Goal: Task Accomplishment & Management: Complete application form

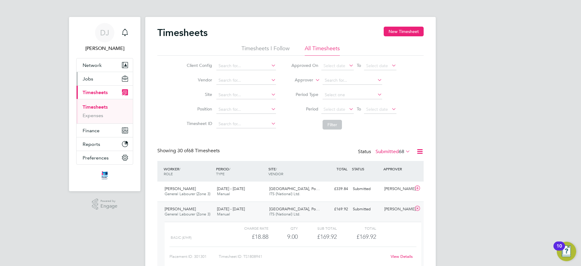
click at [108, 83] on button "Jobs" at bounding box center [105, 78] width 56 height 13
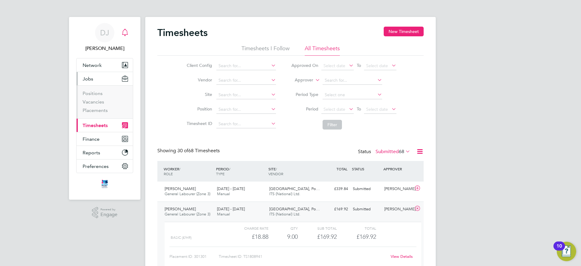
click at [123, 33] on icon "Main navigation" at bounding box center [124, 32] width 7 height 7
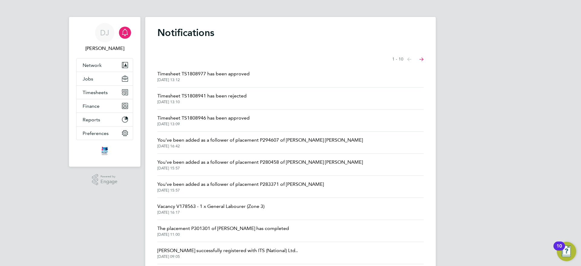
click at [213, 74] on span "Timesheet TS1808977 has been approved" at bounding box center [203, 73] width 92 height 7
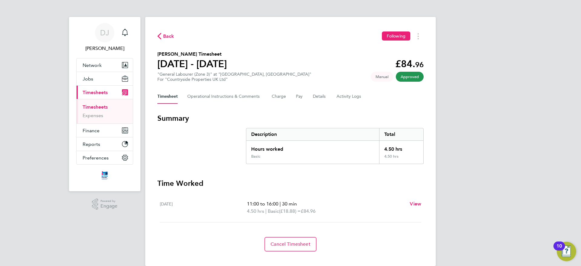
click at [171, 33] on span "Back" at bounding box center [168, 36] width 11 height 7
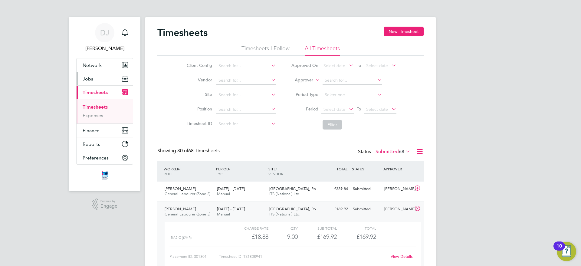
click at [98, 82] on button "Jobs" at bounding box center [105, 78] width 56 height 13
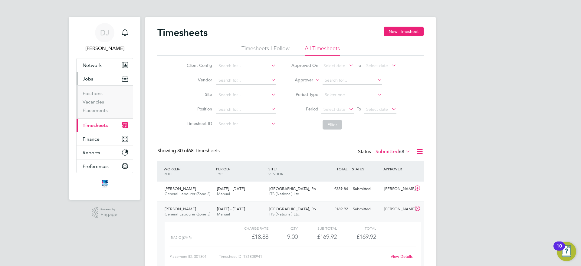
click at [94, 121] on button "Current page: Timesheets" at bounding box center [105, 125] width 56 height 13
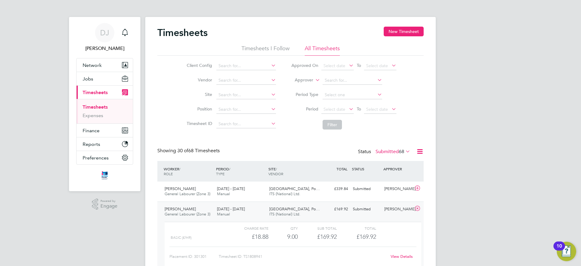
click at [94, 108] on link "Timesheets" at bounding box center [95, 107] width 25 height 6
click at [403, 151] on span "68" at bounding box center [401, 152] width 5 height 6
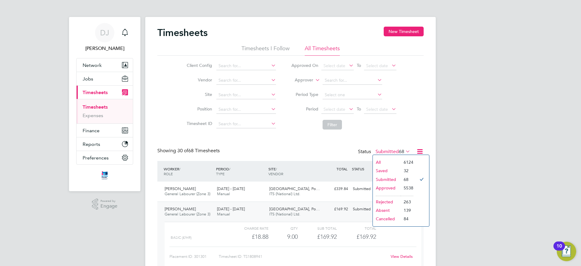
click at [388, 179] on li "Submitted" at bounding box center [387, 179] width 28 height 8
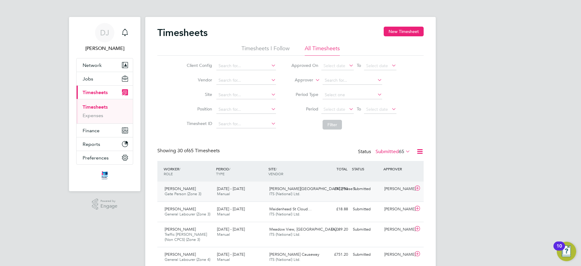
click at [293, 190] on span "[PERSON_NAME][GEOGRAPHIC_DATA] (Phase 1" at bounding box center [312, 188] width 87 height 5
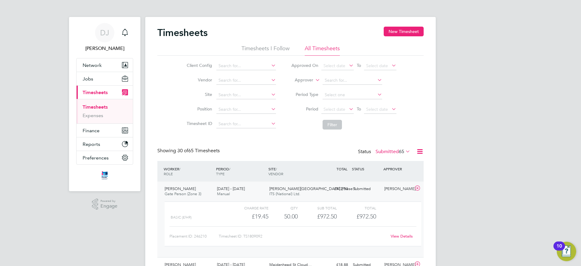
click at [401, 239] on div "View Details" at bounding box center [402, 236] width 30 height 10
click at [401, 236] on link "View Details" at bounding box center [401, 236] width 22 height 5
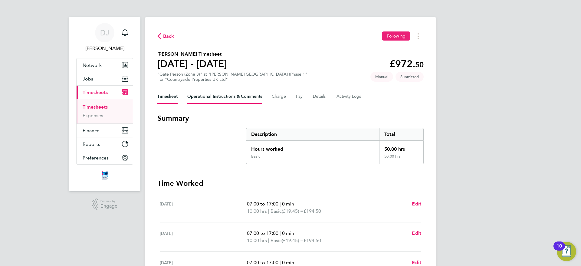
click at [211, 90] on Comments-tab "Operational Instructions & Comments" at bounding box center [224, 96] width 75 height 15
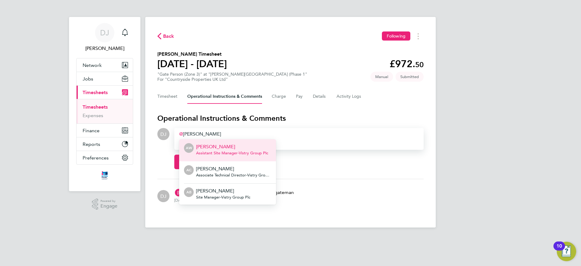
click at [219, 131] on div "[PERSON_NAME]" at bounding box center [299, 133] width 240 height 7
click at [208, 132] on div "[PERSON_NAME]" at bounding box center [299, 133] width 240 height 7
click at [204, 132] on div "[PERSON_NAME]" at bounding box center [299, 133] width 240 height 7
click at [201, 133] on div "[PERSON_NAME]" at bounding box center [299, 133] width 240 height 7
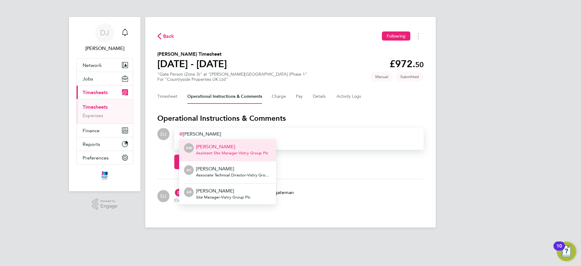
click at [201, 133] on div "luke hew" at bounding box center [299, 133] width 240 height 7
click at [327, 144] on p "Drag your files or click here to attach them" at bounding box center [299, 144] width 240 height 6
click at [299, 132] on div "luke hew" at bounding box center [299, 133] width 240 height 7
click at [249, 165] on p "Adam Clarke" at bounding box center [233, 168] width 75 height 7
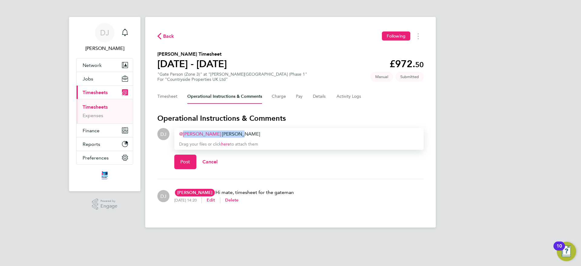
drag, startPoint x: 235, startPoint y: 133, endPoint x: 168, endPoint y: 142, distance: 67.4
click at [168, 142] on div "DJ Drop your files here Supported files: JPG, JPEG, PNG, GIF or PDF Adam Clarke…" at bounding box center [290, 151] width 266 height 46
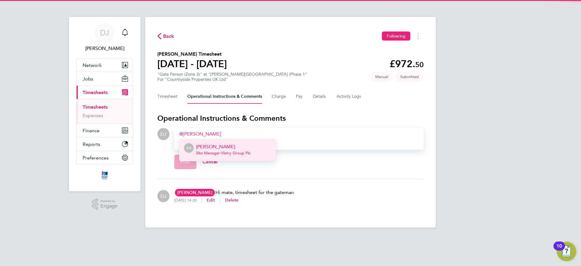
click at [216, 151] on span "Site Manager - Vistry Group Plc" at bounding box center [223, 153] width 54 height 5
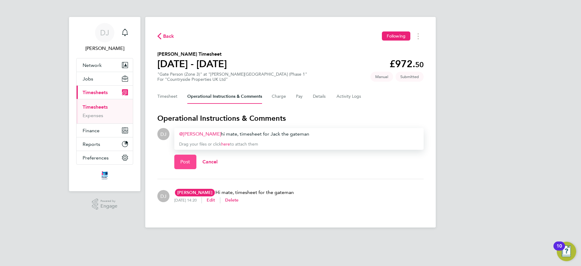
click at [183, 161] on span "Post" at bounding box center [185, 162] width 10 height 6
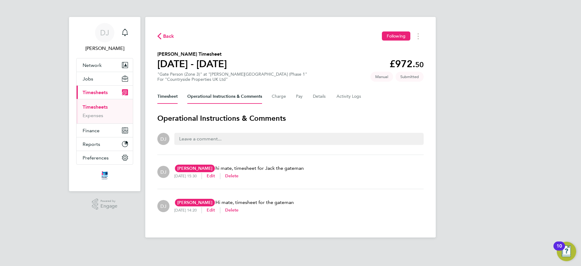
click at [165, 93] on button "Timesheet" at bounding box center [167, 96] width 20 height 15
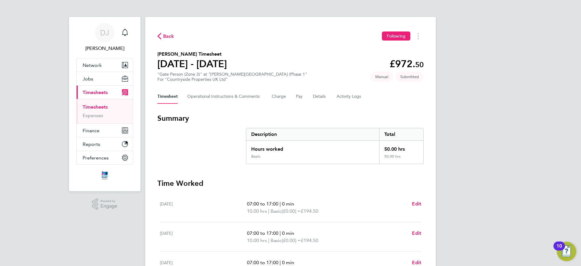
click at [165, 30] on div "Back Following Jack Reed's Timesheet 18 - 24 Aug 2025 £972. 50 "Gate Person (Zo…" at bounding box center [290, 222] width 290 height 410
click at [165, 34] on span "Back" at bounding box center [168, 36] width 11 height 7
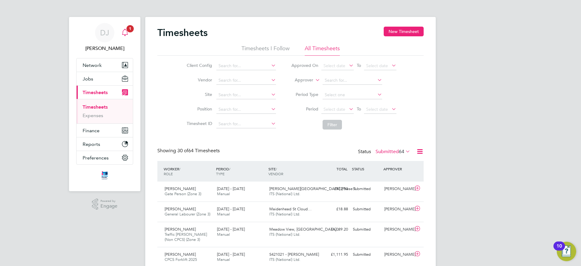
click at [129, 38] on div "Main navigation" at bounding box center [125, 33] width 12 height 12
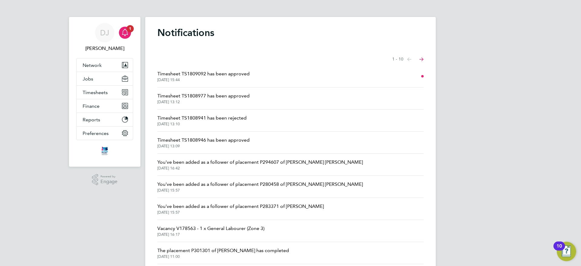
click at [239, 79] on span "[DATE] 15:44" at bounding box center [203, 79] width 92 height 5
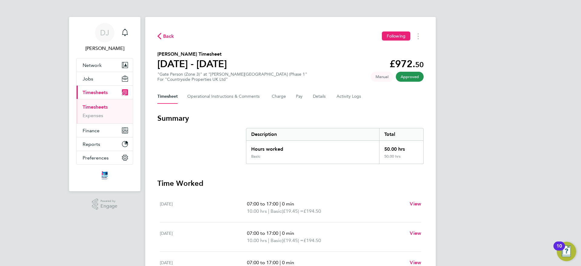
click at [169, 38] on span "Back" at bounding box center [168, 36] width 11 height 7
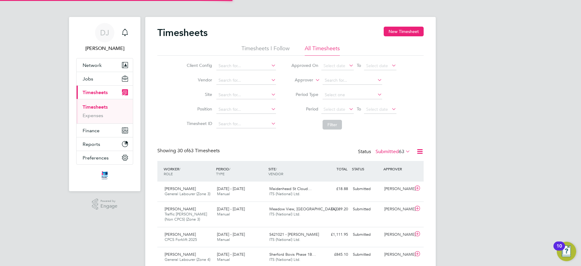
scroll to position [15, 53]
click at [396, 31] on button "New Timesheet" at bounding box center [404, 32] width 40 height 10
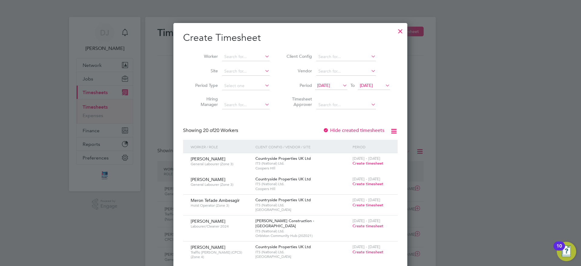
click at [339, 77] on li "Vendor" at bounding box center [337, 71] width 120 height 15
click at [330, 83] on span "12 Aug 2025" at bounding box center [323, 85] width 13 height 5
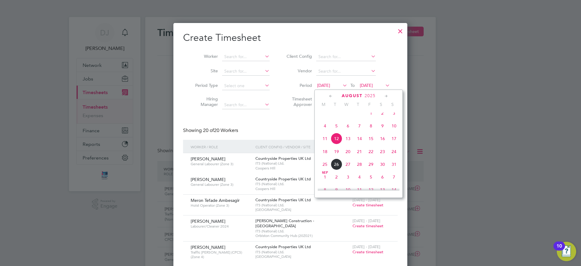
click at [326, 157] on span "18" at bounding box center [324, 151] width 11 height 11
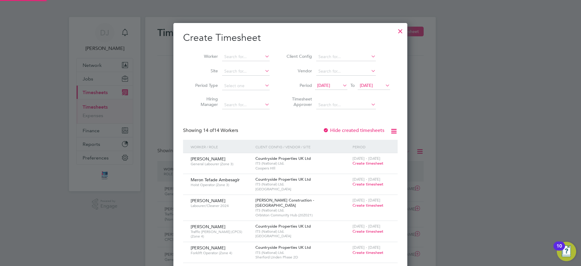
click at [373, 83] on span "[DATE]" at bounding box center [366, 85] width 13 height 5
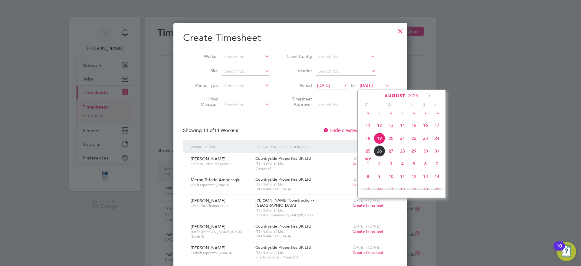
click at [417, 143] on span "22" at bounding box center [413, 137] width 11 height 11
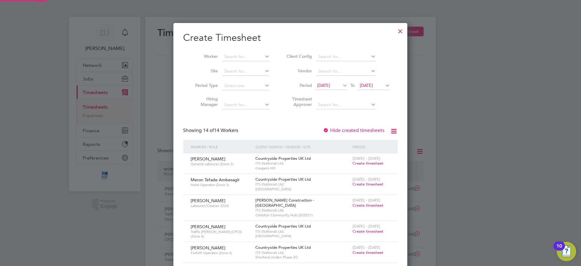
click at [336, 113] on div "Create Timesheet Worker Site Period Type Hiring Manager Client Config Vendor Pe…" at bounding box center [290, 241] width 214 height 420
click at [241, 68] on input at bounding box center [245, 71] width 47 height 8
type input "N"
type input "T"
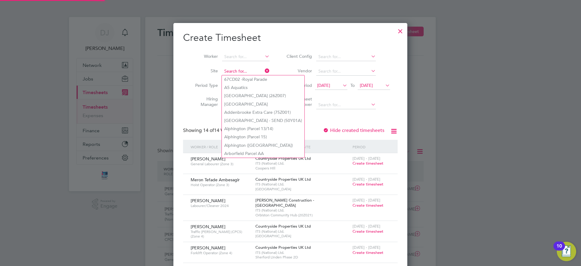
type input "J"
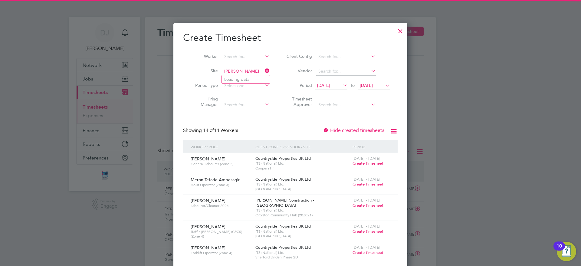
type input "J"
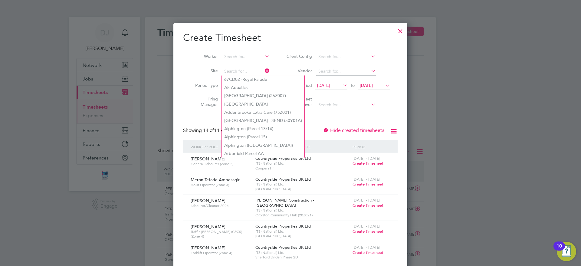
click at [263, 70] on icon at bounding box center [263, 71] width 0 height 8
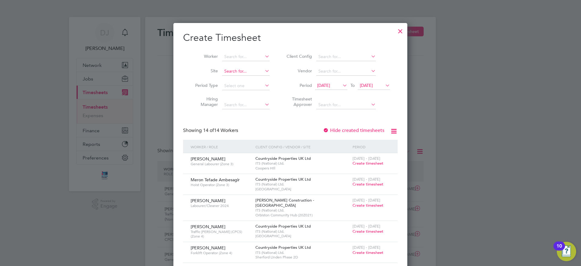
click at [259, 71] on input at bounding box center [245, 71] width 47 height 8
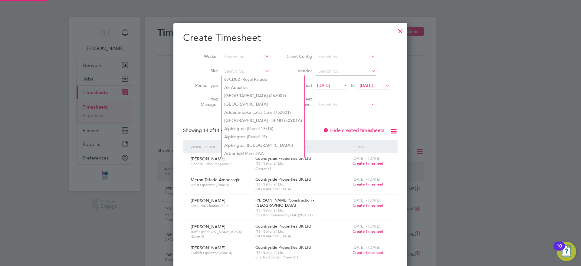
click at [285, 69] on label "Vendor" at bounding box center [298, 70] width 27 height 5
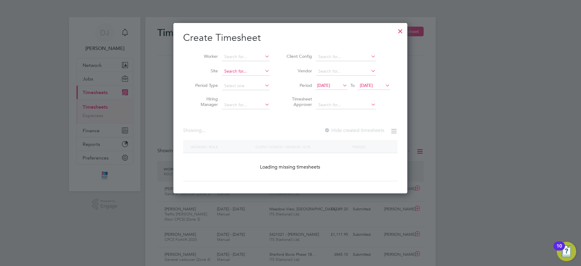
click at [263, 72] on input at bounding box center [245, 71] width 47 height 8
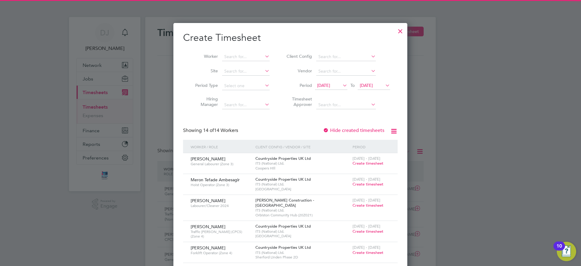
click at [277, 70] on li "Vendor" at bounding box center [337, 71] width 120 height 15
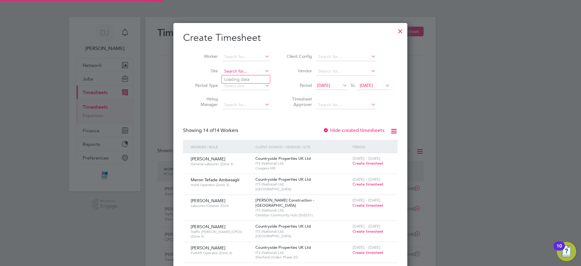
click at [262, 70] on input at bounding box center [245, 71] width 47 height 8
click at [279, 70] on li "Vendor" at bounding box center [337, 71] width 120 height 15
click at [263, 71] on icon at bounding box center [263, 71] width 0 height 8
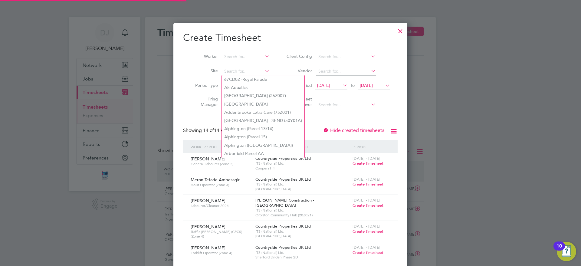
click at [283, 71] on li "Vendor" at bounding box center [337, 71] width 120 height 15
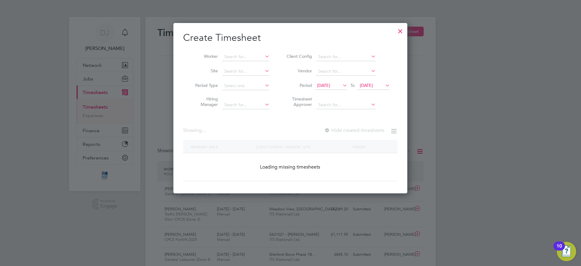
click at [263, 70] on icon at bounding box center [263, 71] width 0 height 8
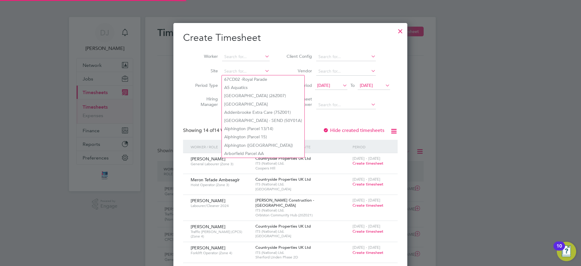
click at [284, 68] on li "Vendor" at bounding box center [337, 71] width 120 height 15
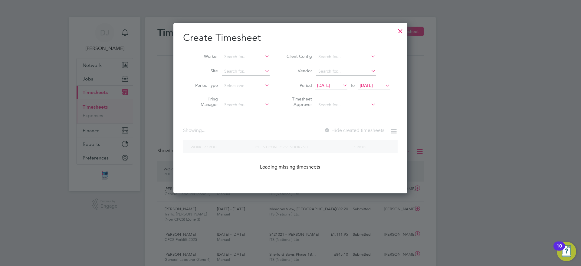
click at [263, 68] on icon at bounding box center [263, 71] width 0 height 8
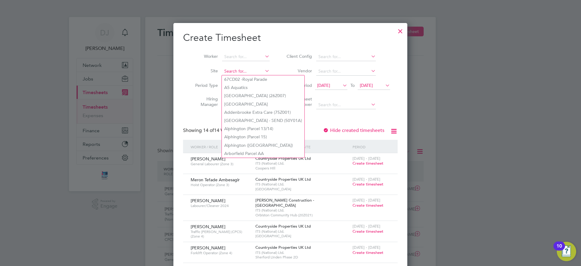
click at [242, 71] on input at bounding box center [245, 71] width 47 height 8
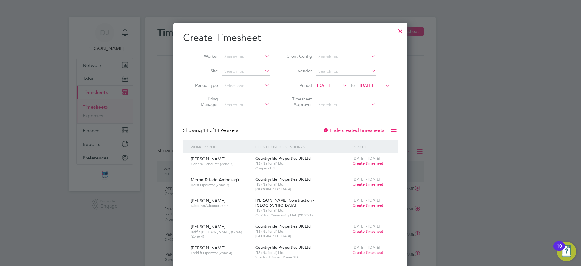
click at [402, 34] on div at bounding box center [400, 29] width 11 height 11
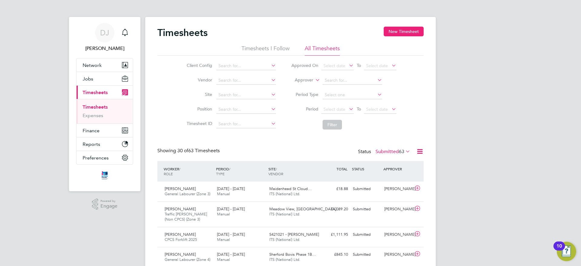
click at [242, 101] on ul "Client Config Vendor Site Position Timesheet ID" at bounding box center [230, 95] width 106 height 73
click at [242, 101] on li "Site" at bounding box center [230, 95] width 106 height 15
click at [242, 96] on input at bounding box center [246, 95] width 60 height 8
type input "M"
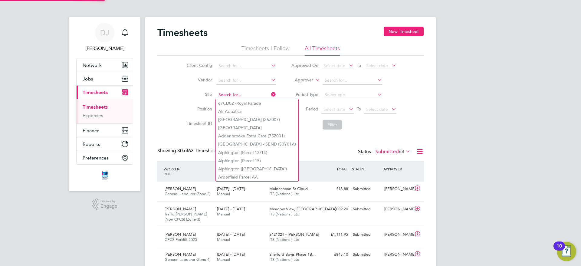
type input "M"
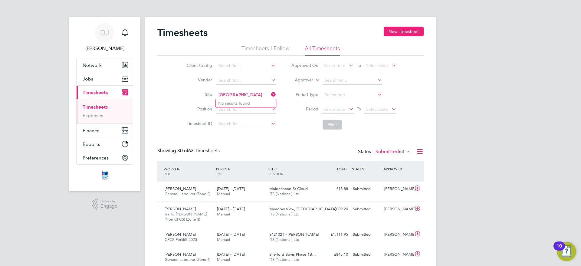
click at [233, 94] on input "Meadowview" at bounding box center [246, 95] width 60 height 8
click at [234, 96] on input "Meadowview" at bounding box center [246, 95] width 60 height 8
click at [262, 104] on li "Meadow View , Crowborough" at bounding box center [255, 103] width 79 height 8
type input "Meadow View, Crowborough"
click at [337, 127] on button "Filter" at bounding box center [331, 125] width 19 height 10
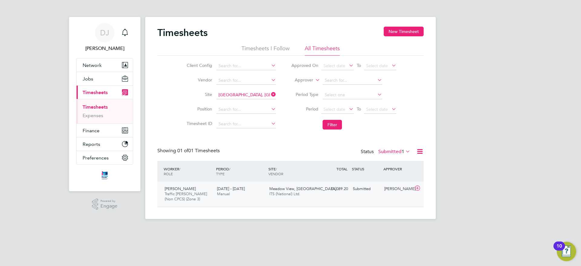
click at [361, 193] on div "Submitted" at bounding box center [365, 189] width 31 height 10
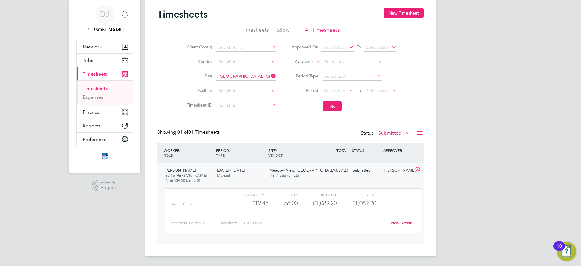
scroll to position [0, 0]
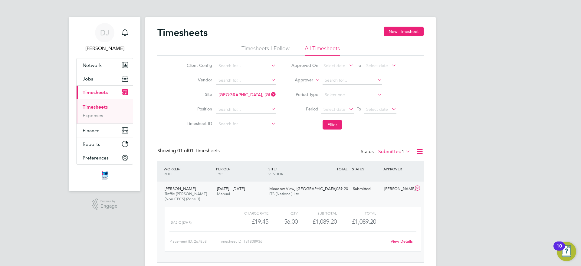
click at [397, 242] on link "View Details" at bounding box center [401, 241] width 22 height 5
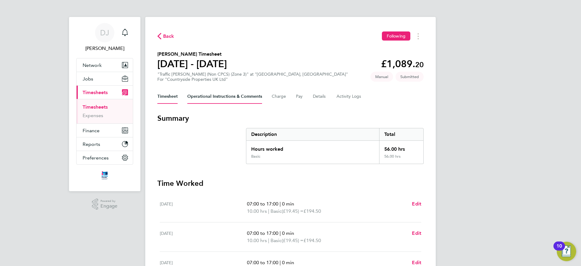
click at [196, 94] on Comments-tab "Operational Instructions & Comments" at bounding box center [224, 96] width 75 height 15
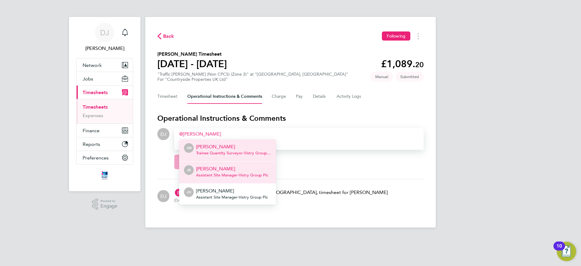
click at [207, 169] on p "Joel Bishop" at bounding box center [232, 168] width 72 height 7
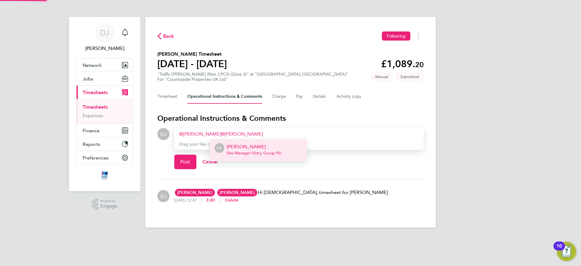
click at [263, 148] on p "[PERSON_NAME]" at bounding box center [254, 146] width 54 height 7
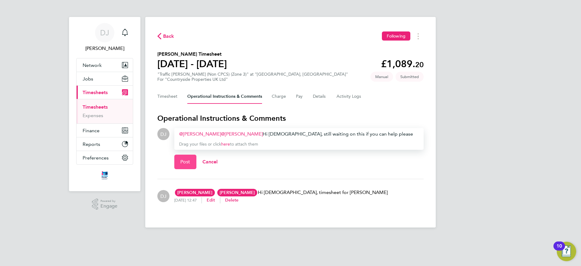
click at [182, 162] on span "Post" at bounding box center [185, 162] width 10 height 6
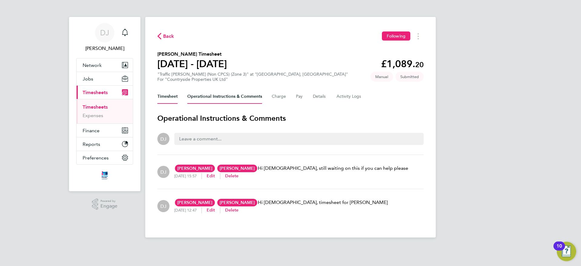
click at [172, 92] on button "Timesheet" at bounding box center [167, 96] width 20 height 15
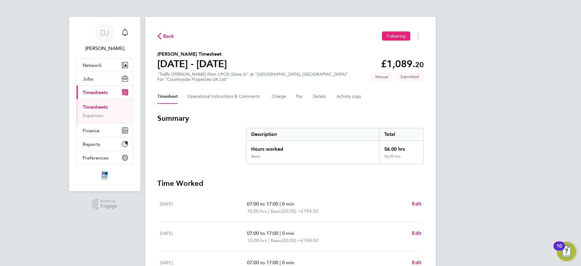
click at [169, 39] on span "Back" at bounding box center [168, 36] width 11 height 7
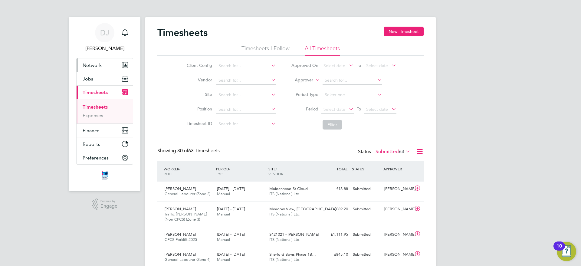
click at [104, 65] on button "Network" at bounding box center [105, 64] width 56 height 13
click at [106, 78] on button "Jobs" at bounding box center [105, 78] width 56 height 13
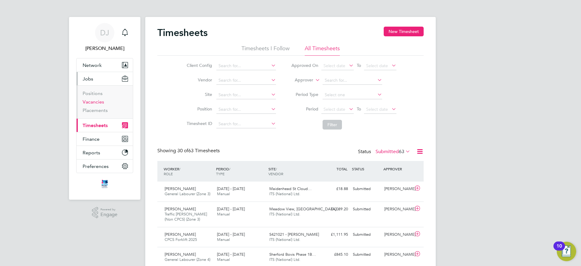
click at [100, 103] on link "Vacancies" at bounding box center [93, 102] width 21 height 6
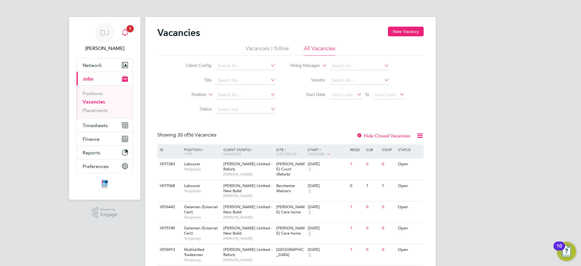
click at [128, 31] on span "1" at bounding box center [129, 28] width 7 height 7
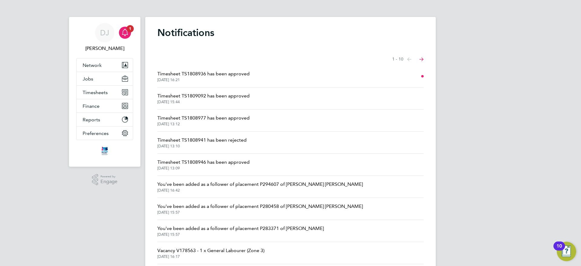
click at [221, 75] on span "Timesheet TS1808936 has been approved" at bounding box center [203, 73] width 92 height 7
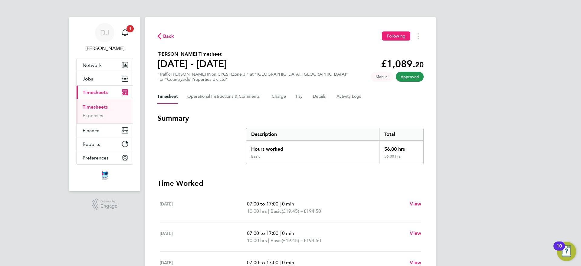
click at [165, 38] on span "Back" at bounding box center [168, 36] width 11 height 7
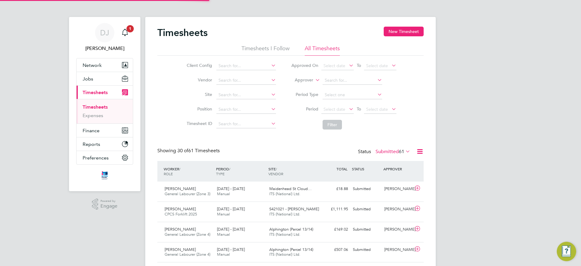
scroll to position [15, 53]
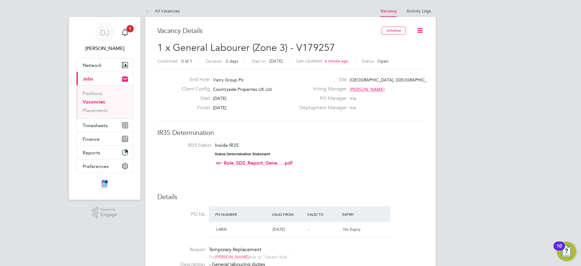
click at [418, 31] on icon at bounding box center [420, 31] width 8 height 8
click at [194, 118] on div "End Hirer Vistry Group Plc Client Config Countryside Properties UK Ltd Start [D…" at bounding box center [290, 95] width 266 height 52
click at [130, 35] on div "Main navigation" at bounding box center [125, 33] width 12 height 12
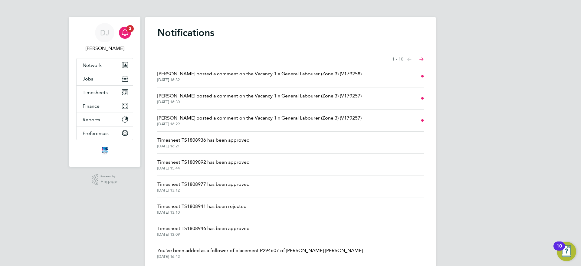
click at [229, 123] on span "[DATE] 16:29" at bounding box center [259, 124] width 204 height 5
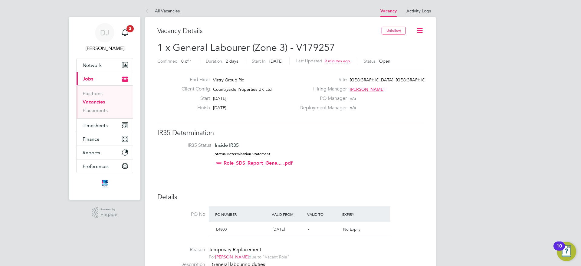
click at [335, 142] on li "IR35 Status Inside IR35 Status Determination Statement Role_SDS_Report_Gene... …" at bounding box center [290, 155] width 254 height 26
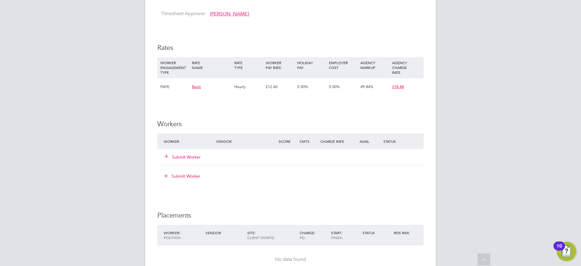
scroll to position [379, 0]
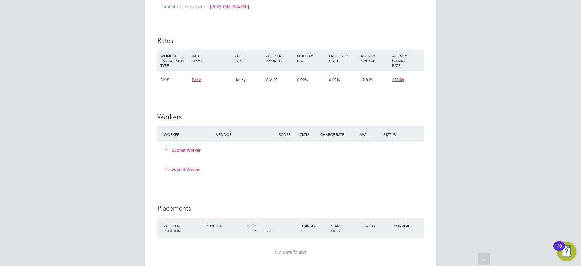
click at [176, 149] on button "Submit Worker" at bounding box center [183, 150] width 36 height 6
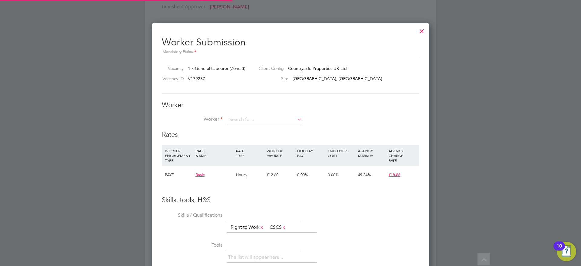
scroll to position [367, 277]
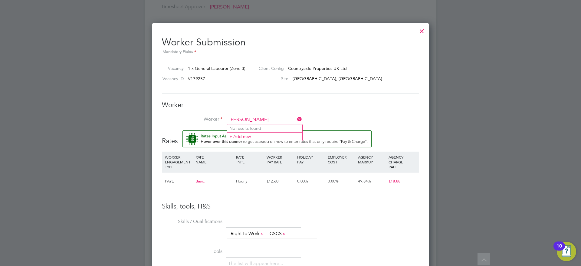
type input "nathan hurd"
click at [420, 34] on div at bounding box center [421, 29] width 11 height 11
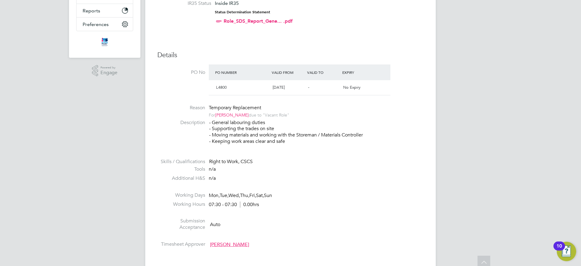
scroll to position [0, 0]
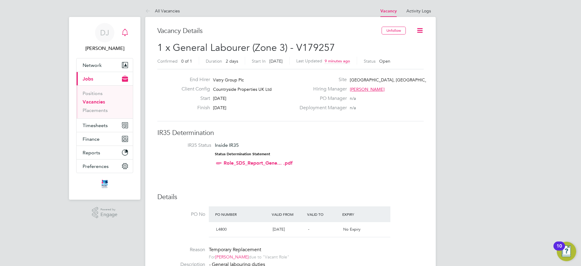
click at [122, 35] on icon "Main navigation" at bounding box center [124, 32] width 7 height 7
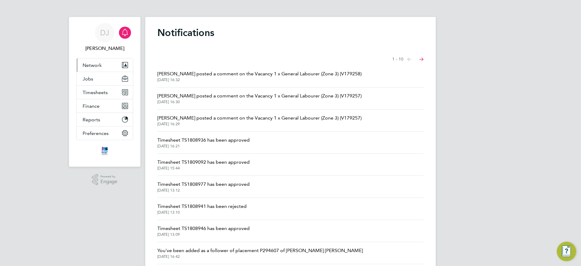
click at [108, 64] on button "Network" at bounding box center [105, 64] width 56 height 13
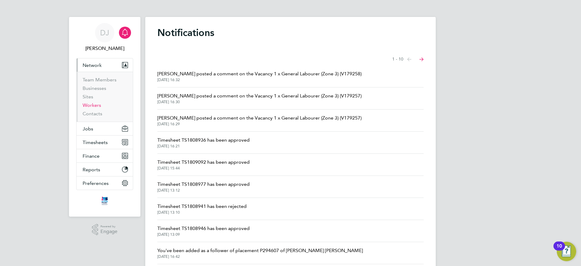
click at [96, 106] on link "Workers" at bounding box center [92, 105] width 18 height 6
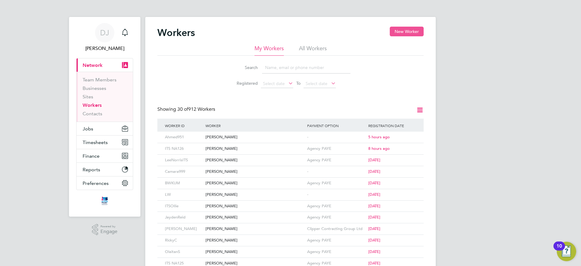
click at [415, 29] on button "New Worker" at bounding box center [407, 32] width 34 height 10
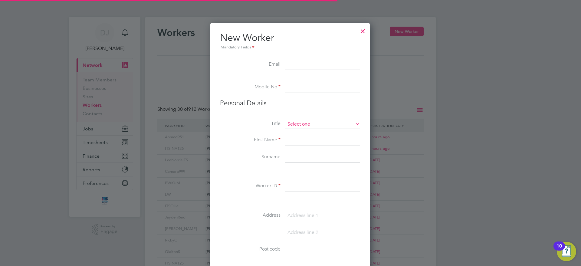
scroll to position [515, 160]
type input "N"
type input "H"
paste input "mailto:nathan.hurford123@gmail.com"
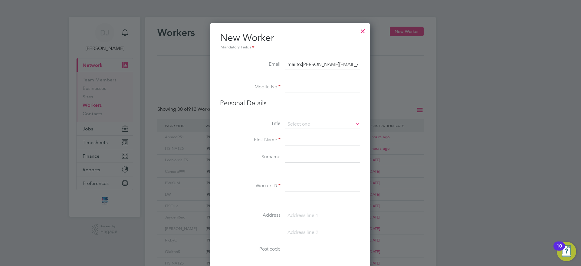
scroll to position [0, 11]
click at [289, 66] on input "mailto:nathan.hurford123@gmail.com" at bounding box center [322, 64] width 75 height 11
type input "nathan.hurford123@gmail.com"
paste input "07889753373"
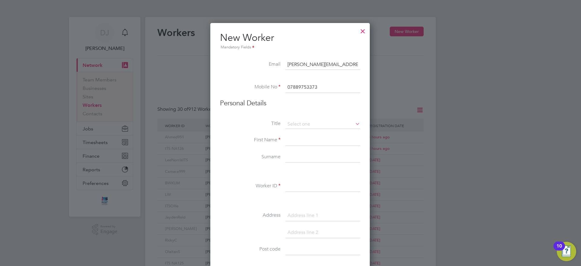
type input "07889753373"
click at [294, 126] on input at bounding box center [322, 124] width 75 height 9
click at [298, 134] on li "Mr" at bounding box center [322, 133] width 75 height 8
type input "Mr"
click at [295, 139] on input at bounding box center [322, 140] width 75 height 11
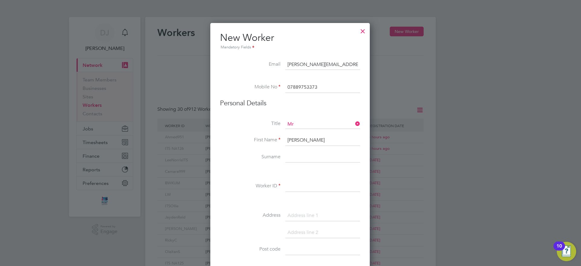
type input "Nathan"
type input "Hurford"
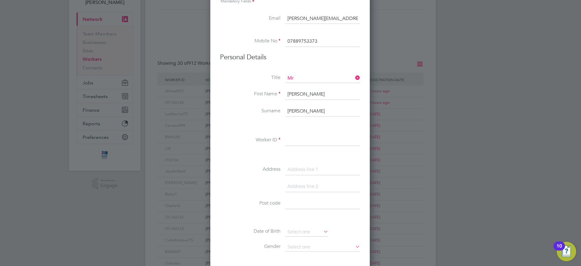
scroll to position [92, 0]
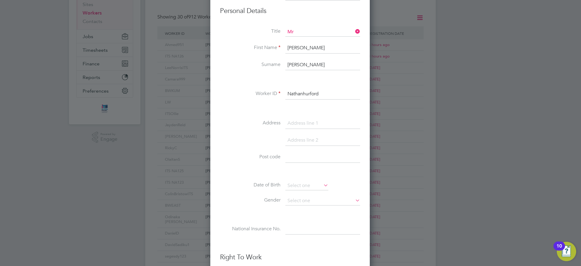
type input "Nathanhurford"
paste input "78 Crawley Crescent"
type input "78 Crawley Crescent"
paste input "Eastbourne"
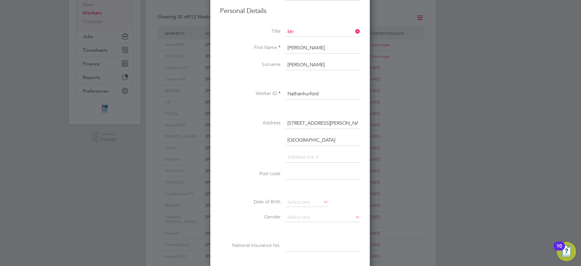
type input "Eastbourne"
type input "W"
type input "East Sussex"
click at [283, 173] on li "Post code" at bounding box center [290, 177] width 140 height 17
click at [292, 177] on input at bounding box center [322, 174] width 75 height 11
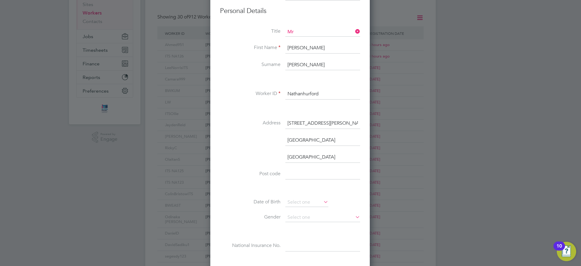
paste input "BN22 9RN"
type input "BN22 9RN"
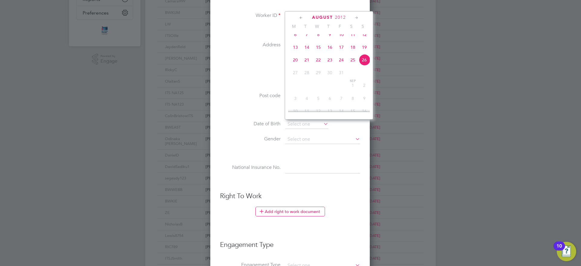
scroll to position [201, 0]
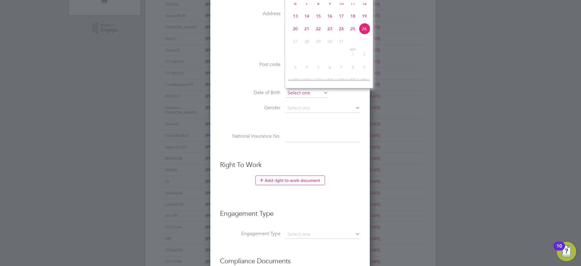
click at [298, 91] on input at bounding box center [306, 93] width 43 height 9
click at [296, 135] on input at bounding box center [322, 136] width 75 height 11
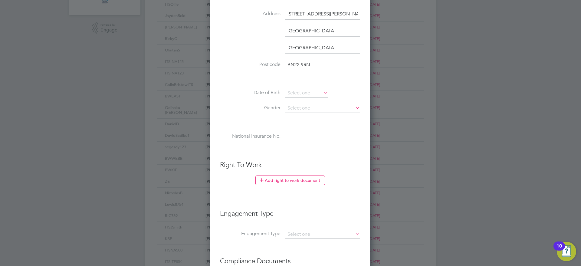
paste input "02/05/2003"
type input "02/05/2003"
click at [298, 90] on input at bounding box center [306, 93] width 43 height 9
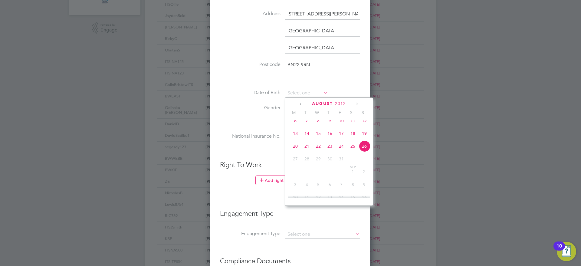
click at [338, 104] on span "2012" at bounding box center [340, 103] width 11 height 5
click at [355, 136] on span "2003" at bounding box center [352, 131] width 11 height 11
click at [301, 103] on icon at bounding box center [301, 104] width 6 height 7
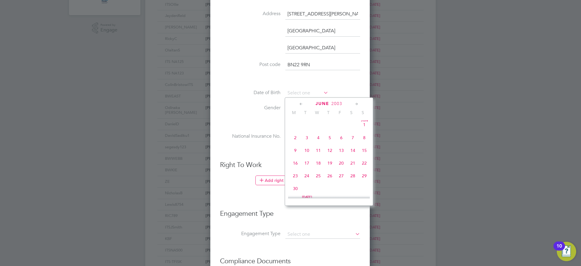
click at [301, 103] on icon at bounding box center [301, 104] width 6 height 7
click at [304, 142] on span "4" at bounding box center [306, 138] width 11 height 11
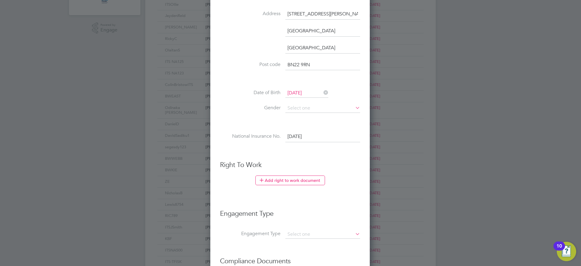
click at [308, 93] on input "04 Mar 2003" at bounding box center [306, 93] width 43 height 9
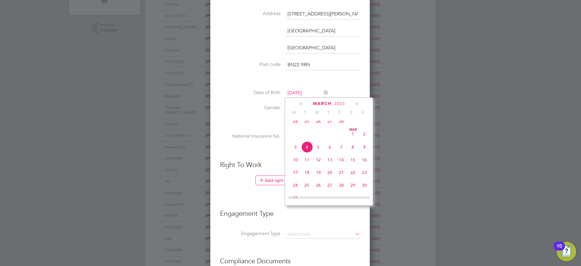
click at [355, 103] on icon at bounding box center [357, 104] width 6 height 7
click at [343, 124] on span "2" at bounding box center [340, 118] width 11 height 11
type input "02 May 2003"
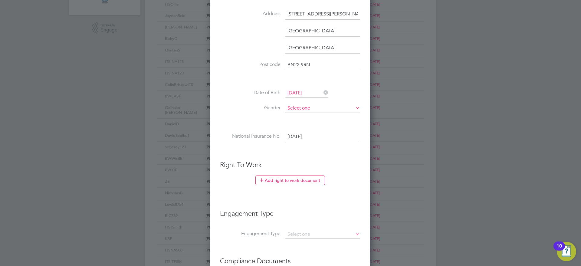
click at [301, 109] on input at bounding box center [322, 108] width 75 height 9
click at [298, 118] on li "Male" at bounding box center [322, 117] width 75 height 8
type input "Male"
drag, startPoint x: 315, startPoint y: 139, endPoint x: 278, endPoint y: 138, distance: 37.5
click at [278, 138] on li "National Insurance No. 02/05/2003" at bounding box center [290, 139] width 140 height 17
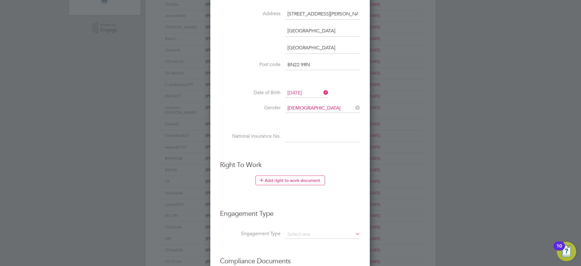
paste input "Pj190300a"
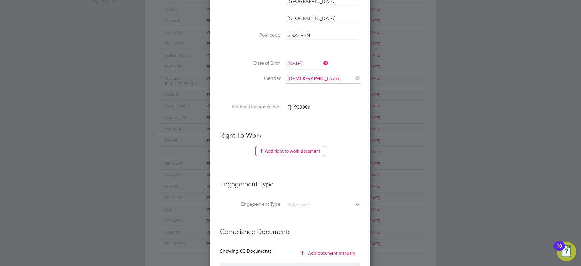
scroll to position [234, 0]
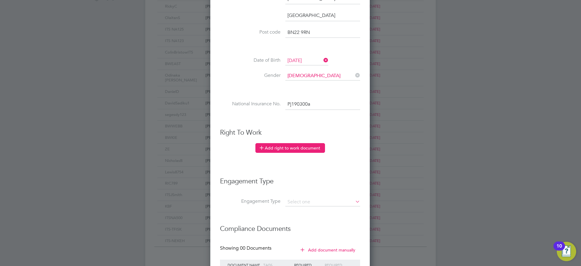
type input "PJ 19 03 00 A"
click at [295, 147] on button "Add right to work document" at bounding box center [290, 148] width 70 height 10
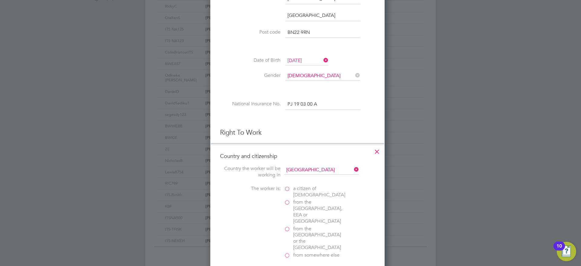
scroll to position [623, 175]
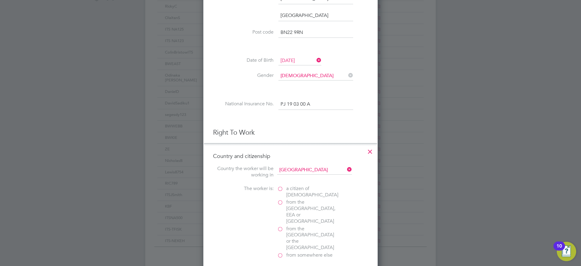
click at [281, 190] on label "a citizen of United Kingdom" at bounding box center [307, 191] width 60 height 13
click at [0, 0] on input "a citizen of United Kingdom" at bounding box center [0, 0] width 0 height 0
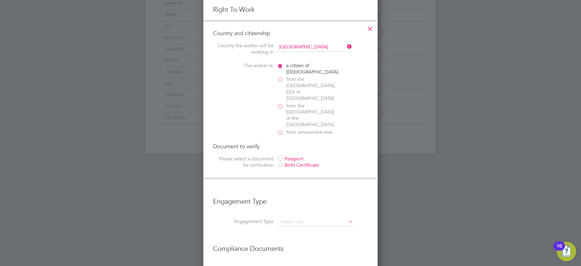
scroll to position [357, 0]
click at [283, 155] on div "Passport" at bounding box center [322, 158] width 91 height 6
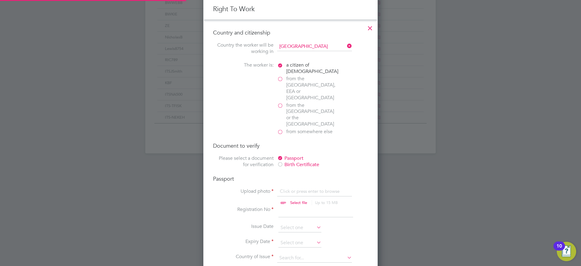
scroll to position [8, 75]
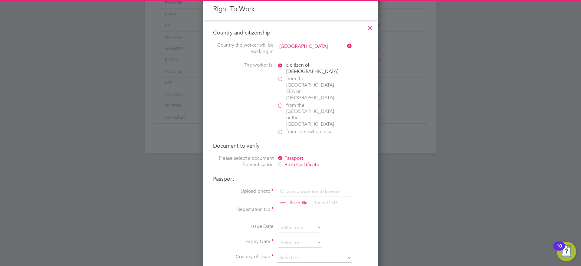
click at [288, 188] on input "file" at bounding box center [304, 197] width 95 height 18
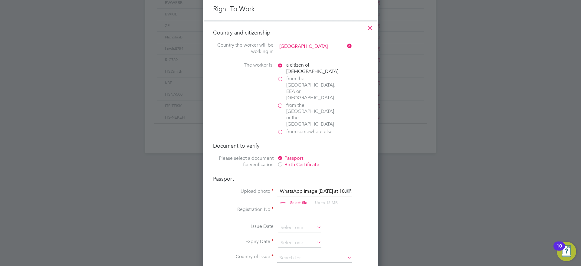
click at [286, 206] on input at bounding box center [315, 211] width 75 height 11
click at [321, 206] on li "Registration No 1249" at bounding box center [290, 214] width 155 height 17
click at [315, 206] on input "1249" at bounding box center [315, 211] width 75 height 11
type input "124964089"
click at [299, 223] on li "Issue Date" at bounding box center [290, 230] width 155 height 15
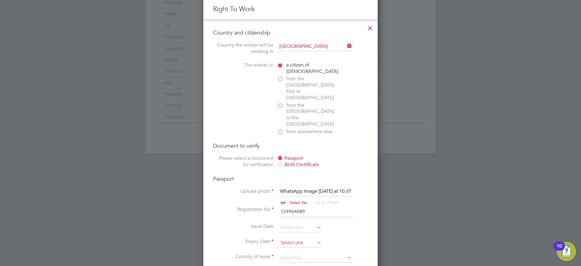
click at [285, 238] on input at bounding box center [299, 242] width 43 height 9
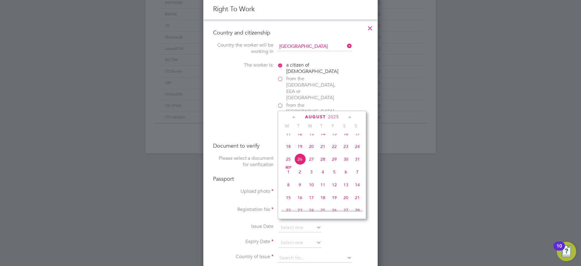
click at [336, 117] on span "2025" at bounding box center [333, 116] width 11 height 5
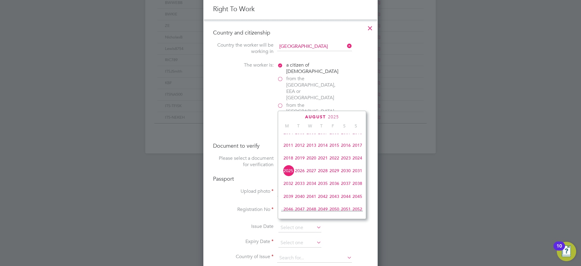
click at [300, 188] on span "2033" at bounding box center [299, 183] width 11 height 11
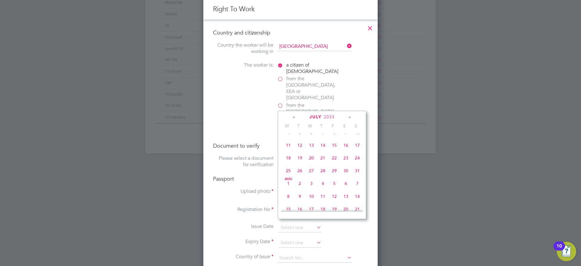
click at [327, 116] on span "2033" at bounding box center [329, 116] width 11 height 5
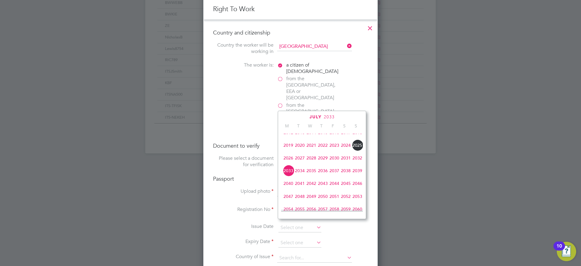
click at [344, 160] on span "2031" at bounding box center [345, 157] width 11 height 11
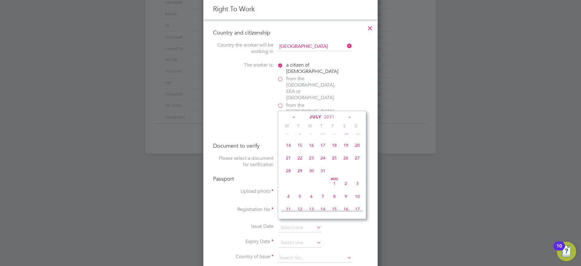
click at [348, 116] on icon at bounding box center [350, 117] width 6 height 7
click at [296, 118] on icon at bounding box center [294, 117] width 6 height 7
click at [295, 115] on icon at bounding box center [294, 117] width 6 height 7
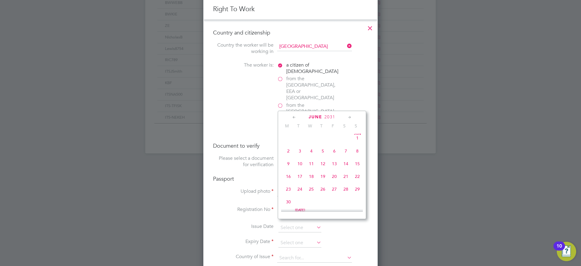
scroll to position [0, 0]
click at [313, 178] on span "23" at bounding box center [310, 177] width 11 height 11
type input "23 Apr 2031"
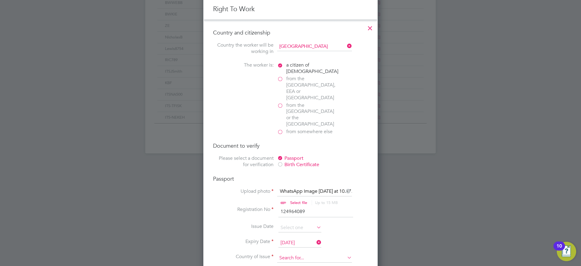
click at [290, 253] on input at bounding box center [314, 257] width 75 height 9
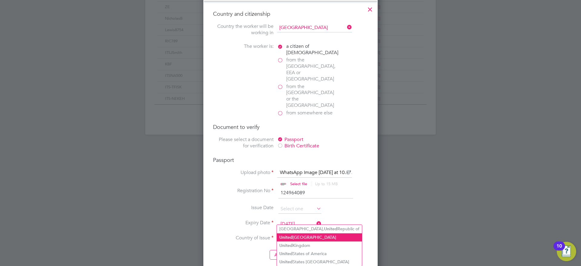
scroll to position [378, 0]
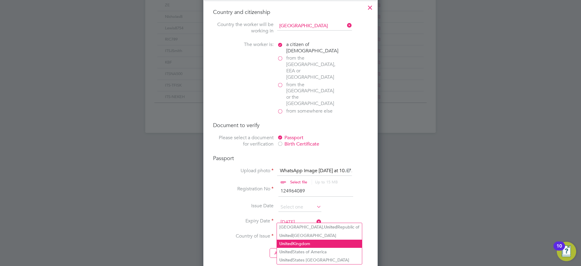
click at [306, 243] on li "United Kingdom" at bounding box center [319, 244] width 85 height 8
type input "United Kingdom"
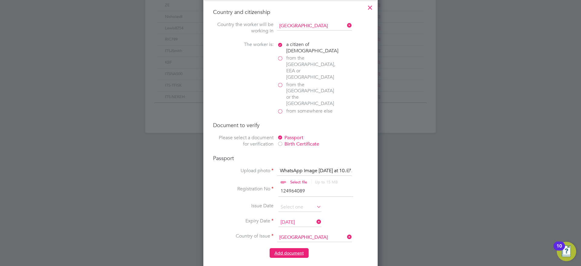
click at [292, 248] on button "Add document" at bounding box center [289, 253] width 39 height 10
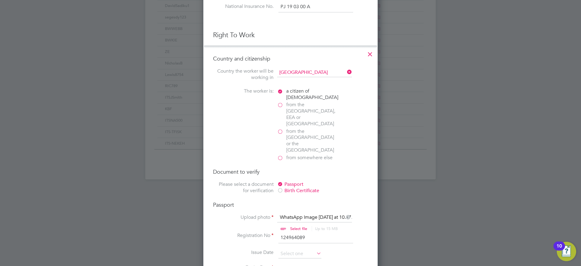
scroll to position [575, 160]
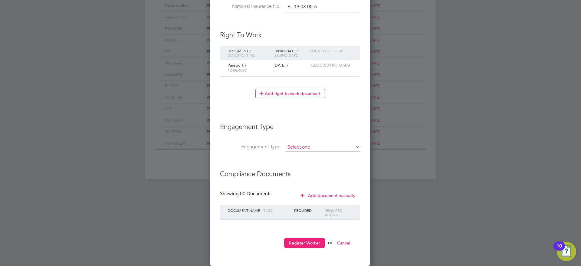
click at [306, 150] on input at bounding box center [322, 147] width 75 height 8
click at [309, 160] on li "PAYE Direct" at bounding box center [322, 164] width 75 height 9
type input "PAYE Direct"
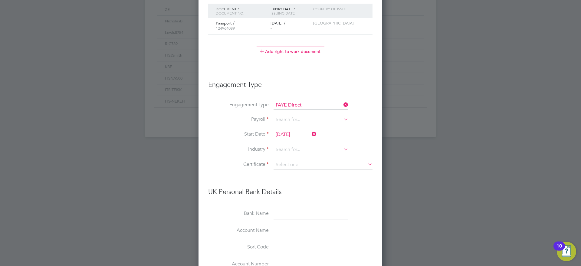
scroll to position [375, 0]
click at [298, 112] on li "Engagement Type PAYE Direct" at bounding box center [290, 106] width 164 height 15
click at [297, 115] on input at bounding box center [310, 117] width 75 height 8
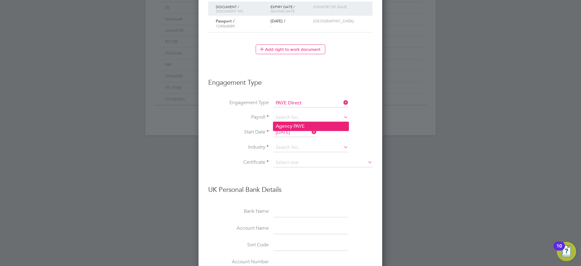
click at [299, 128] on li "Agency PAYE" at bounding box center [310, 126] width 75 height 9
type input "Agency PAYE"
click at [303, 131] on input "[DATE]" at bounding box center [294, 132] width 43 height 9
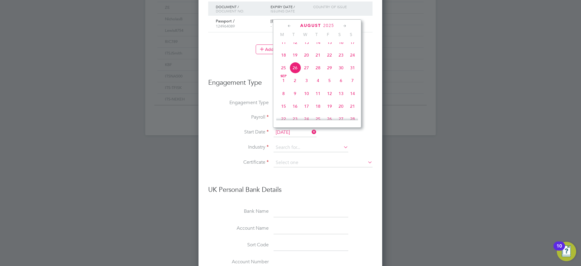
click at [296, 70] on span "26" at bounding box center [294, 67] width 11 height 11
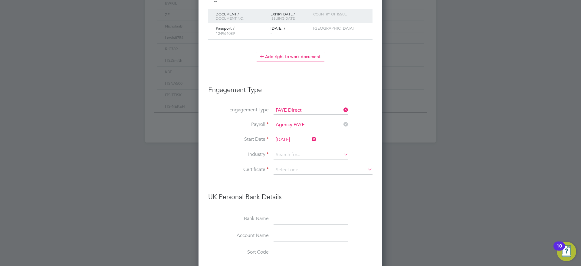
scroll to position [375, 0]
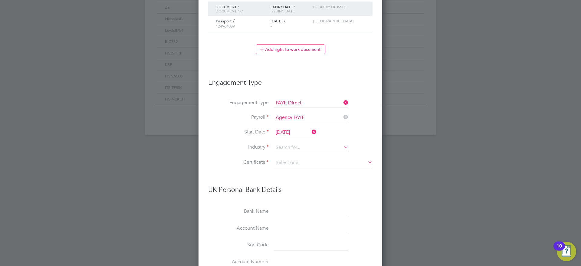
click at [283, 131] on input "[DATE]" at bounding box center [294, 132] width 43 height 9
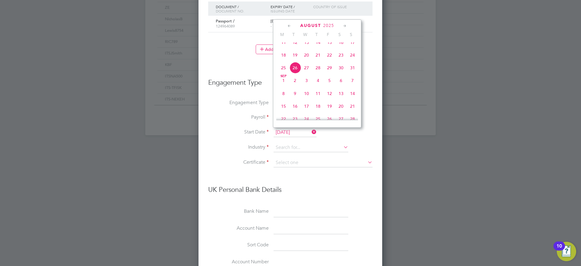
click at [319, 61] on span "21" at bounding box center [317, 54] width 11 height 11
type input "[DATE]"
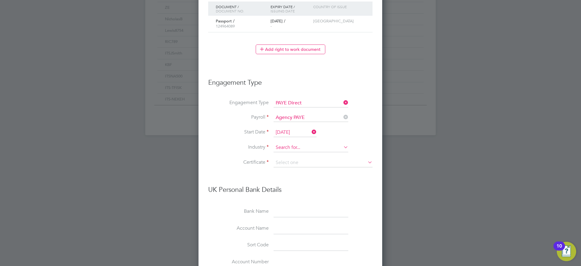
click at [294, 150] on input at bounding box center [310, 147] width 75 height 9
click at [303, 154] on li "Construction" at bounding box center [310, 156] width 75 height 8
type input "Construction"
click at [300, 159] on input at bounding box center [322, 162] width 99 height 9
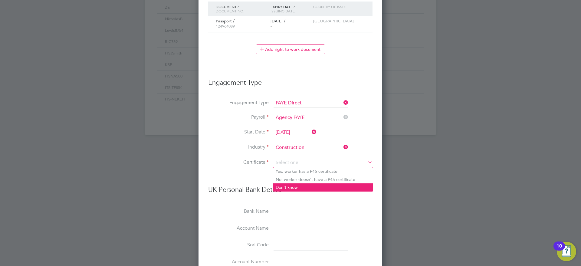
click at [292, 188] on li "Don't know" at bounding box center [323, 187] width 100 height 8
type input "Don't know"
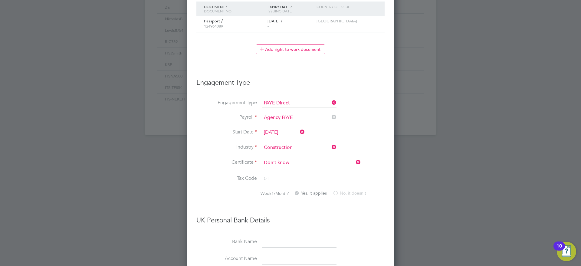
scroll to position [782, 207]
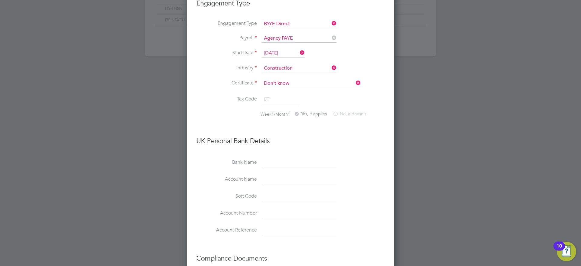
click at [279, 160] on input at bounding box center [299, 163] width 75 height 11
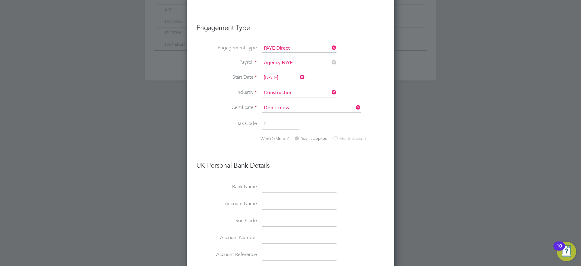
scroll to position [539, 0]
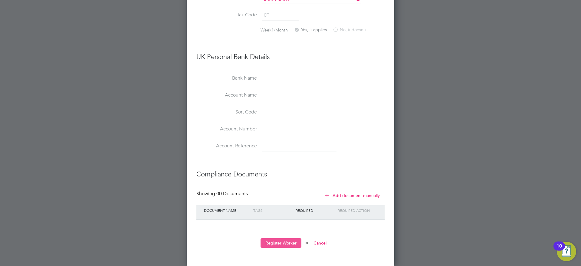
click at [286, 242] on button "Register Worker" at bounding box center [280, 243] width 41 height 10
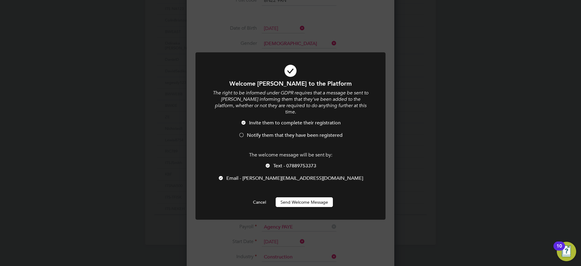
click at [294, 190] on div "Welcome Nathan to the Platform The right to be informed under GDPR requires tha…" at bounding box center [290, 143] width 157 height 127
click at [293, 197] on button "Send Welcome Message" at bounding box center [304, 202] width 57 height 10
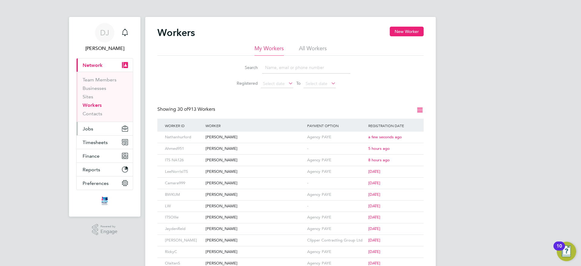
click at [91, 128] on span "Jobs" at bounding box center [88, 129] width 11 height 6
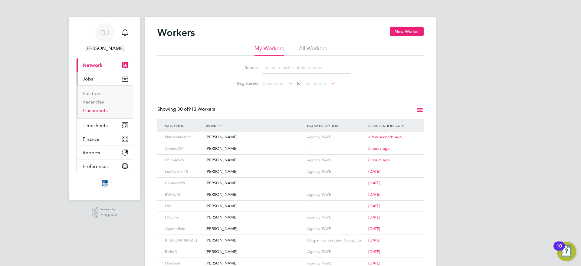
click at [98, 110] on link "Placements" at bounding box center [95, 110] width 25 height 6
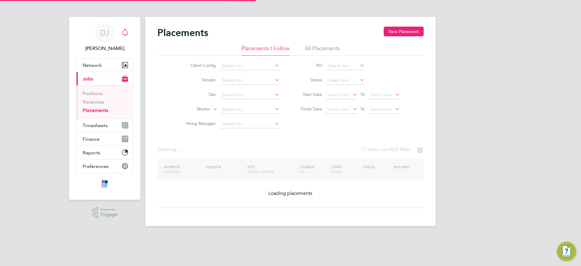
click at [124, 30] on icon "Main navigation" at bounding box center [124, 32] width 7 height 7
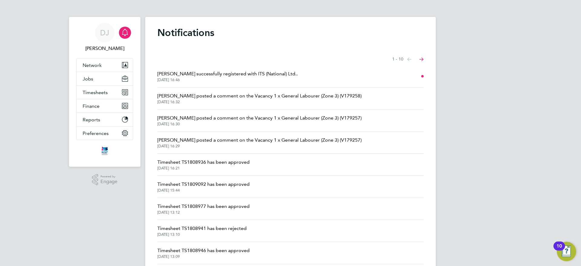
click at [221, 144] on span "26 Aug 2025, 16:29" at bounding box center [259, 146] width 204 height 5
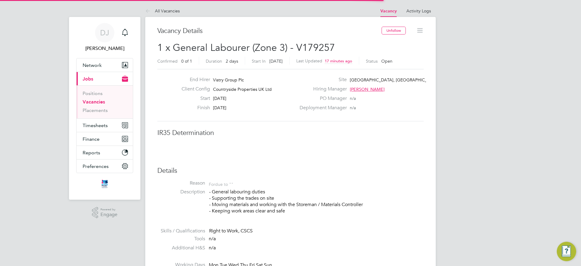
scroll to position [10, 130]
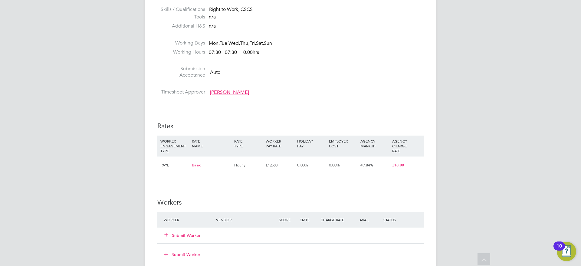
click at [172, 232] on div "Submit Worker" at bounding box center [193, 235] width 63 height 11
click at [173, 233] on button "Submit Worker" at bounding box center [183, 235] width 36 height 6
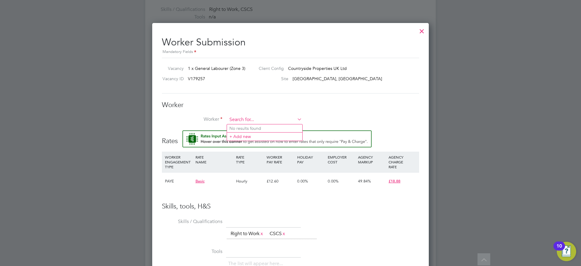
click at [238, 121] on input at bounding box center [264, 119] width 75 height 9
click at [260, 150] on li "Nathan Hurford (Nathanhurford)" at bounding box center [288, 153] width 122 height 8
type input "Nathan Hurford (Nathanhurford)"
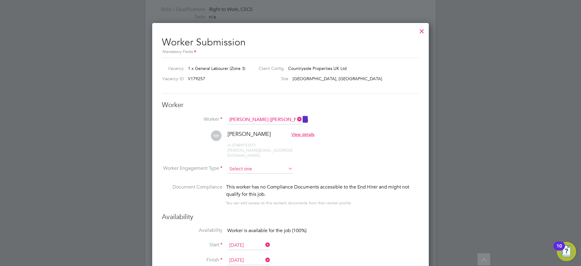
click at [254, 165] on input at bounding box center [260, 169] width 66 height 9
click at [256, 181] on li "PAYE" at bounding box center [260, 180] width 66 height 8
type input "PAYE"
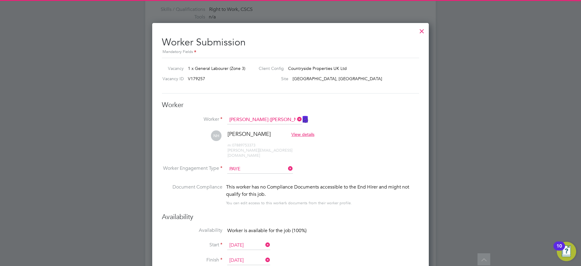
click at [246, 190] on div "This worker has no Compliance Documents accessible to the End Hirer and might n…" at bounding box center [322, 190] width 193 height 15
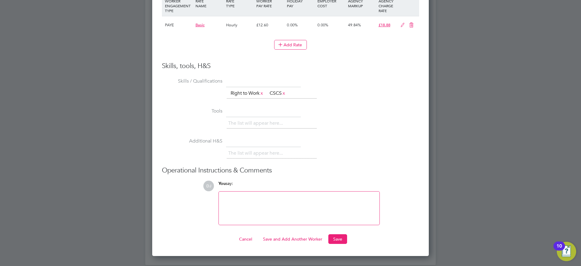
scroll to position [599, 0]
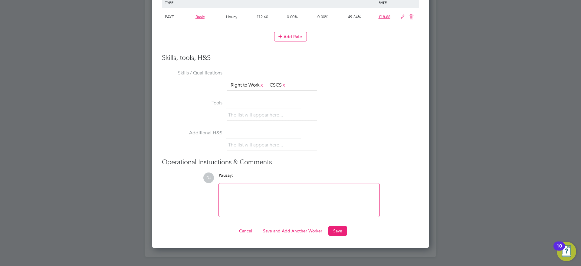
click at [335, 219] on ng-form "Worker Worker Nathan Hurford (Nathanhurford) NH Nathan Hurford View details m: …" at bounding box center [290, 16] width 257 height 440
click at [335, 220] on ng-form "Worker Worker Nathan Hurford (Nathanhurford) NH Nathan Hurford View details m: …" at bounding box center [290, 16] width 257 height 440
click at [333, 226] on button "Save" at bounding box center [337, 231] width 19 height 10
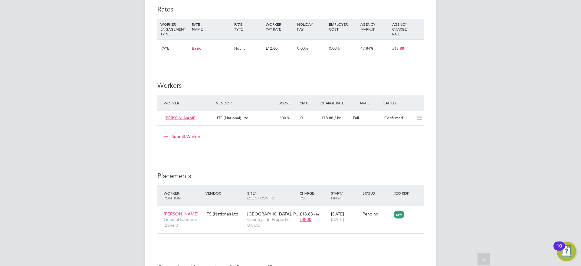
scroll to position [417, 0]
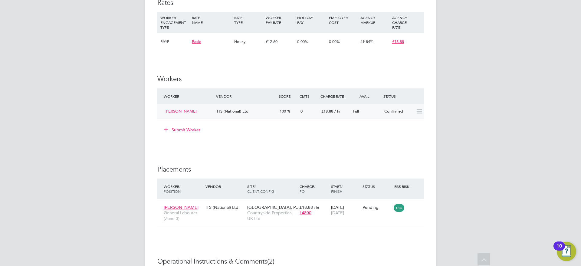
click at [393, 107] on div "Confirmed" at bounding box center [397, 111] width 31 height 10
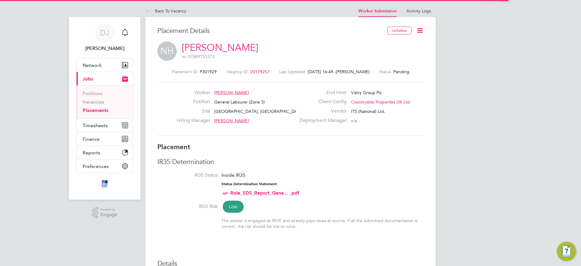
scroll to position [3, 3]
click at [420, 34] on icon at bounding box center [420, 31] width 8 height 8
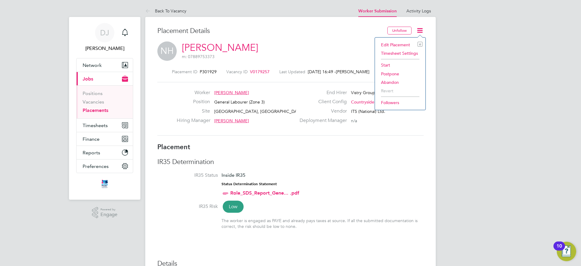
click at [389, 67] on li "Start" at bounding box center [400, 65] width 44 height 8
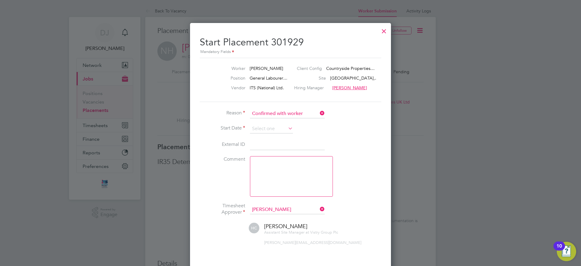
click at [287, 131] on icon at bounding box center [287, 128] width 0 height 8
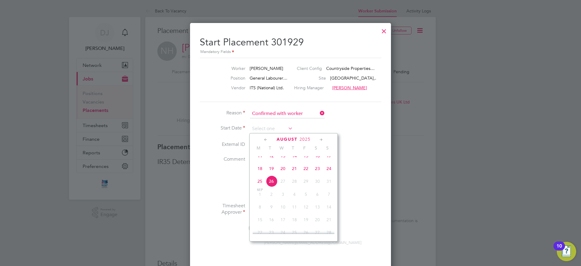
click at [292, 174] on span "21" at bounding box center [294, 168] width 11 height 11
type input "[DATE]"
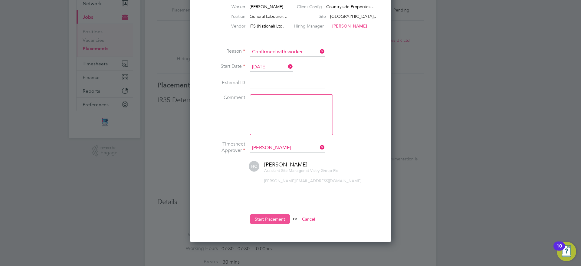
click at [266, 220] on button "Start Placement" at bounding box center [270, 219] width 40 height 10
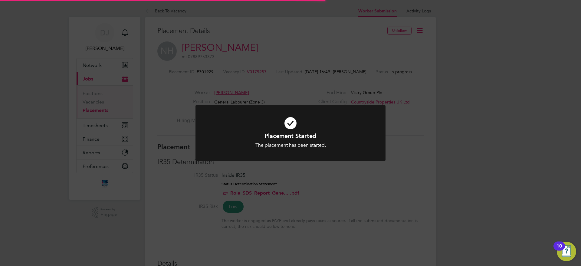
click at [291, 221] on div "Placement Started The placement has been started. Cancel Okay" at bounding box center [290, 133] width 581 height 266
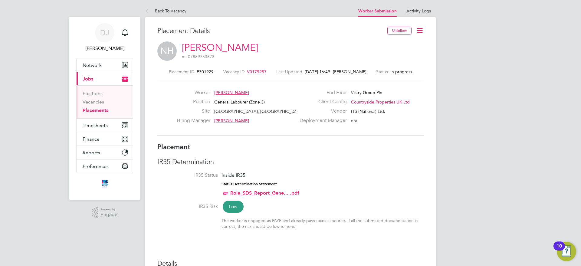
click at [423, 29] on icon at bounding box center [420, 31] width 8 height 8
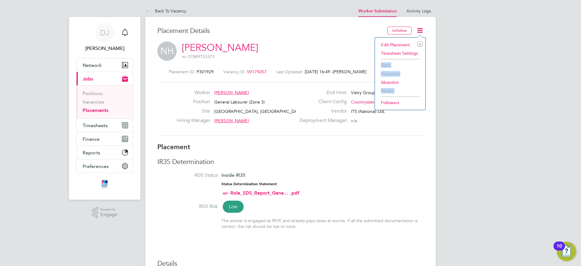
click at [423, 73] on div "Edit Placement e Timesheet Settings Start Postpone Abandon Revert Followers" at bounding box center [399, 73] width 51 height 73
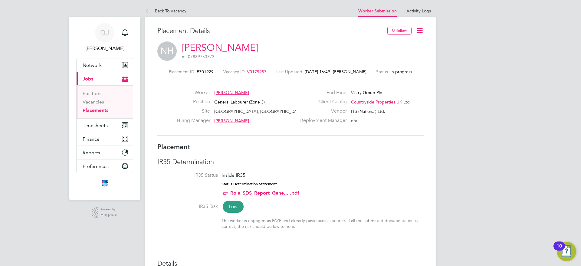
click at [419, 29] on icon at bounding box center [420, 31] width 8 height 8
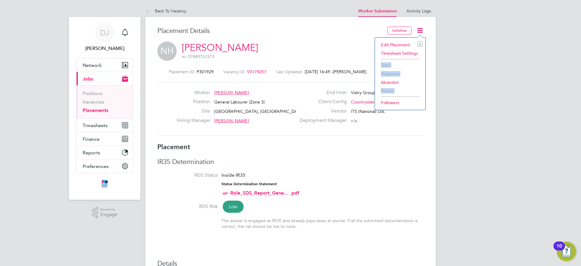
click at [388, 67] on li "Start" at bounding box center [400, 65] width 44 height 8
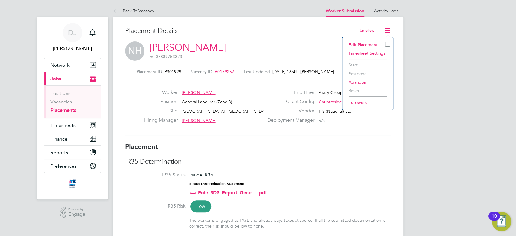
click at [256, 46] on div "NH Nathan Hurford m: 07889753373" at bounding box center [258, 51] width 266 height 21
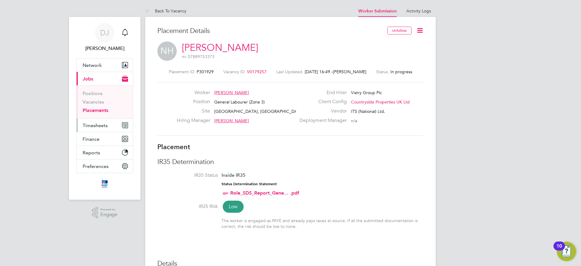
click at [97, 124] on span "Timesheets" at bounding box center [95, 126] width 25 height 6
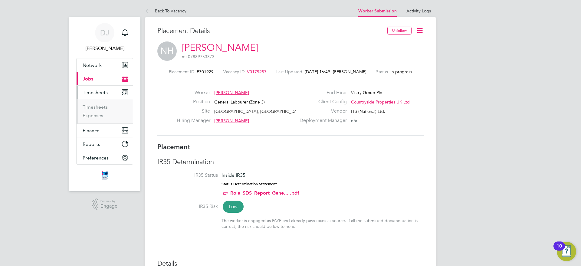
click at [98, 102] on ul "Timesheets Expenses" at bounding box center [105, 111] width 56 height 25
click at [97, 105] on link "Timesheets" at bounding box center [95, 107] width 25 height 6
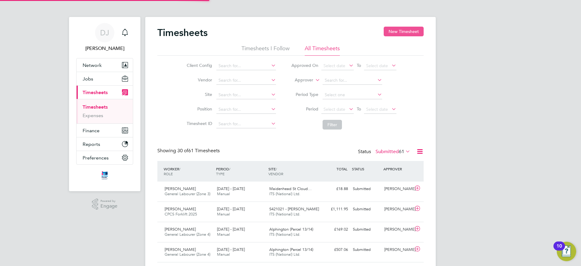
click at [394, 27] on button "New Timesheet" at bounding box center [404, 32] width 40 height 10
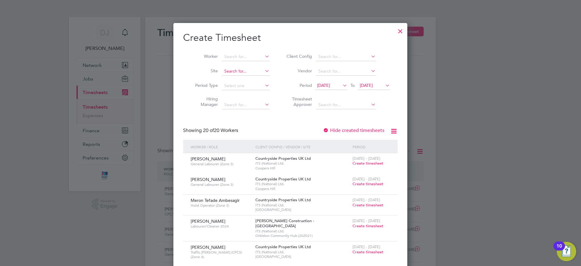
click at [250, 73] on input at bounding box center [245, 71] width 47 height 8
click at [247, 80] on li "Summerhill Gardens, Polegate" at bounding box center [266, 79] width 89 height 8
type input "[GEOGRAPHIC_DATA], [GEOGRAPHIC_DATA]"
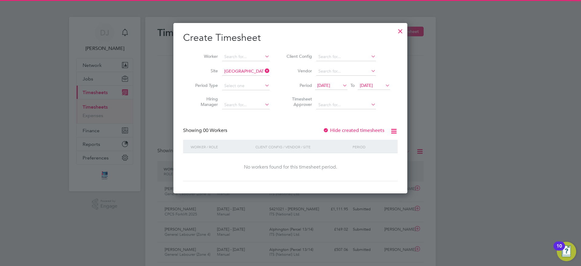
click at [330, 86] on span "12 Aug 2025" at bounding box center [323, 85] width 13 height 5
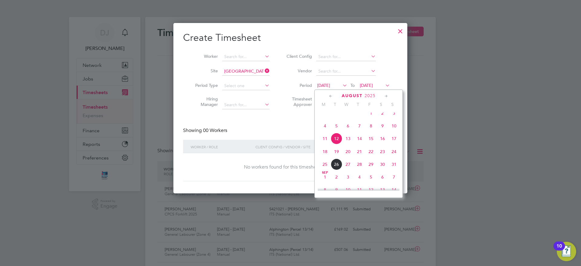
click at [361, 155] on span "21" at bounding box center [359, 151] width 11 height 11
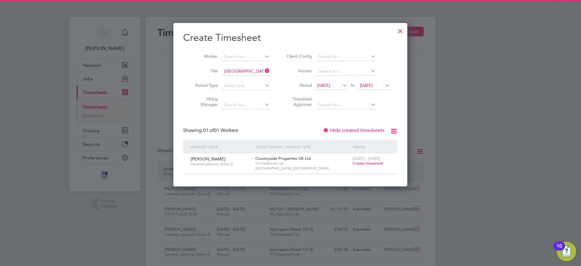
click at [373, 86] on span "[DATE]" at bounding box center [366, 85] width 13 height 5
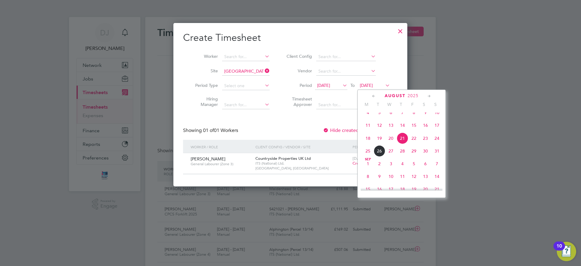
click at [413, 142] on span "22" at bounding box center [413, 137] width 11 height 11
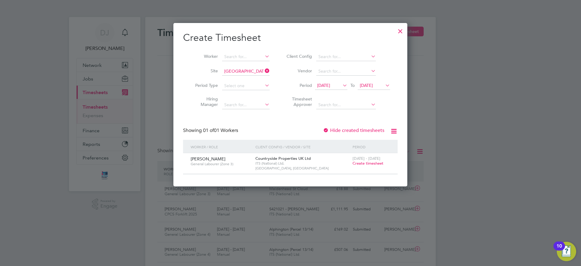
click at [358, 163] on span "Create timesheet" at bounding box center [367, 163] width 31 height 5
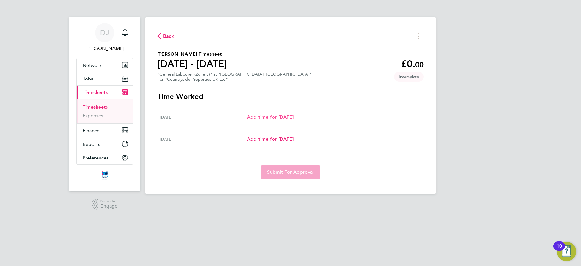
click at [277, 115] on span "Add time for Thu 21 Aug" at bounding box center [270, 117] width 47 height 6
select select "30"
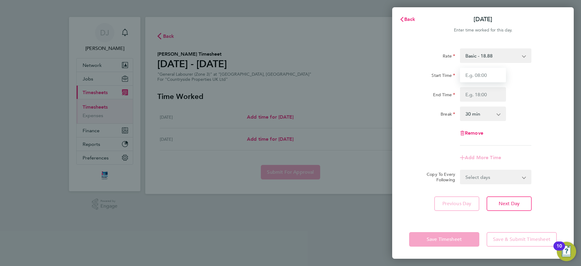
click at [487, 76] on input "Start Time" at bounding box center [483, 75] width 46 height 15
type input "07:30"
click at [478, 99] on input "End Time" at bounding box center [483, 94] width 46 height 15
type input "17:00"
click at [531, 122] on div "Rate Basic - 18.88 Start Time 07:30 End Time 17:00 Break 0 min 15 min 30 min 45…" at bounding box center [483, 96] width 148 height 97
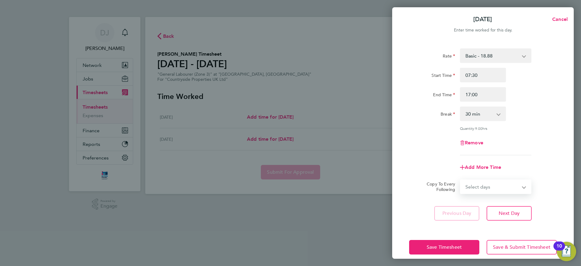
click at [486, 185] on select "Select days Friday" at bounding box center [492, 186] width 64 height 13
click at [530, 163] on div "Add More Time" at bounding box center [483, 167] width 152 height 15
click at [446, 245] on span "Save Timesheet" at bounding box center [443, 247] width 35 height 6
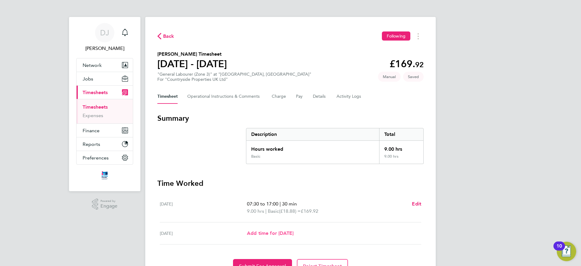
click at [275, 230] on span "Add time for Fri 22 Aug" at bounding box center [270, 233] width 47 height 6
select select "30"
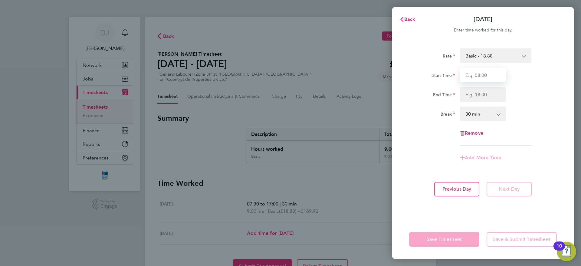
click at [494, 72] on input "Start Time" at bounding box center [483, 75] width 46 height 15
type input "07:30"
click at [479, 96] on input "End Time" at bounding box center [483, 94] width 46 height 15
type input "17:00"
click at [453, 227] on div "Save Timesheet Save & Submit Timesheet" at bounding box center [482, 239] width 181 height 39
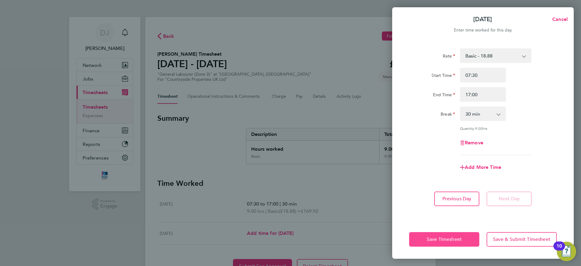
click at [448, 241] on span "Save Timesheet" at bounding box center [443, 239] width 35 height 6
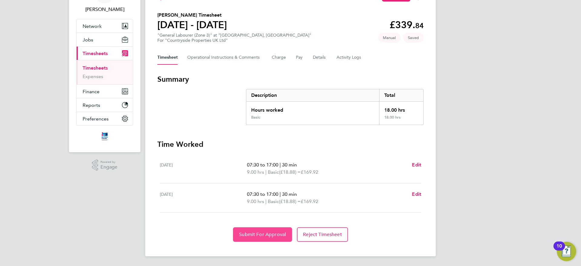
click at [273, 238] on button "Submit For Approval" at bounding box center [262, 234] width 59 height 15
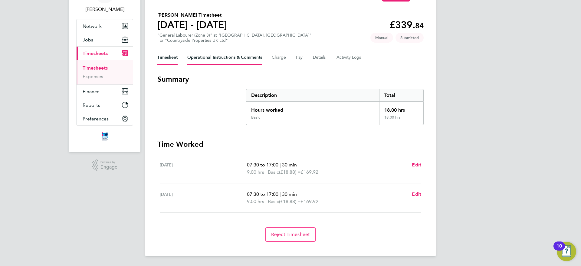
click at [214, 55] on Comments-tab "Operational Instructions & Comments" at bounding box center [224, 57] width 75 height 15
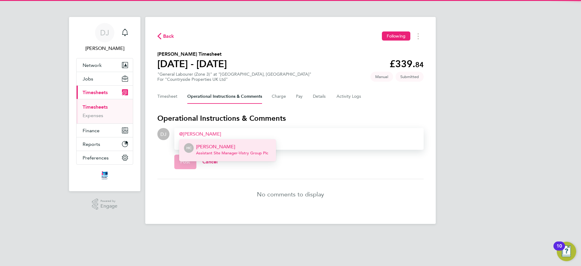
click at [212, 147] on p "[PERSON_NAME]" at bounding box center [232, 146] width 72 height 7
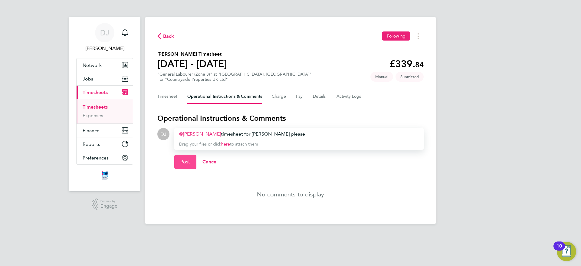
click at [187, 164] on span "Post" at bounding box center [185, 162] width 10 height 6
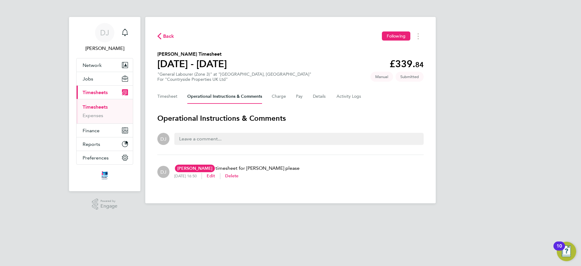
click at [222, 209] on app-footer at bounding box center [290, 208] width 290 height 10
click at [168, 93] on button "Timesheet" at bounding box center [167, 96] width 20 height 15
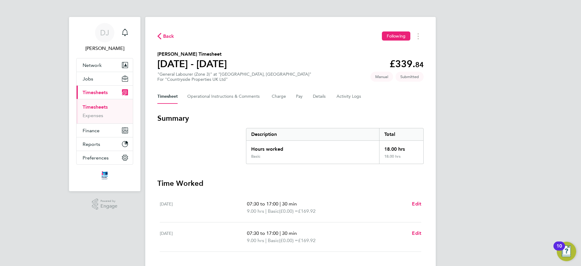
click at [169, 39] on span "Back" at bounding box center [168, 36] width 11 height 7
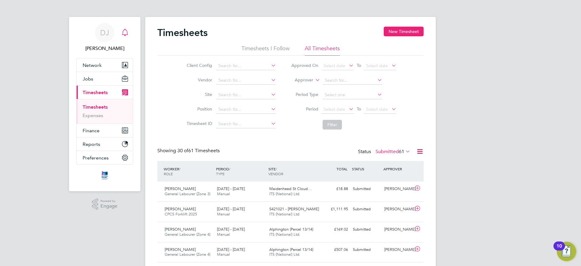
click at [123, 33] on icon "Main navigation" at bounding box center [125, 32] width 6 height 6
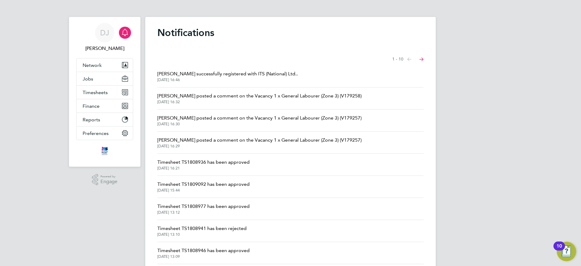
click at [123, 40] on link "Notifications" at bounding box center [125, 32] width 12 height 19
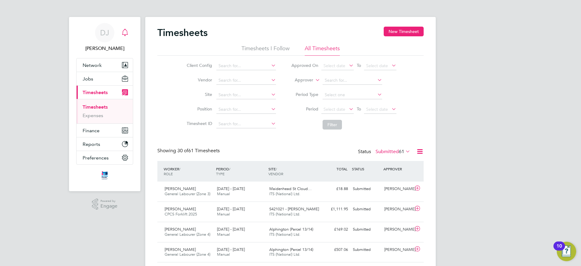
click at [125, 34] on icon "Main navigation" at bounding box center [124, 32] width 7 height 7
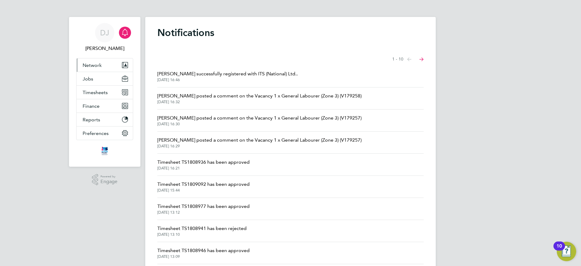
click at [103, 70] on button "Network" at bounding box center [105, 64] width 56 height 13
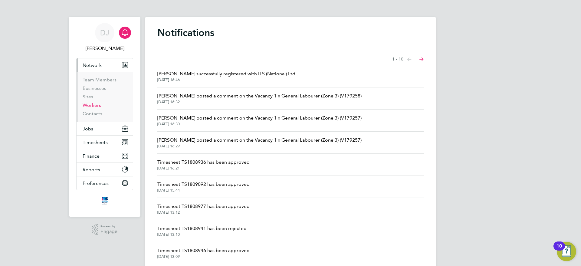
click at [97, 104] on link "Workers" at bounding box center [92, 105] width 18 height 6
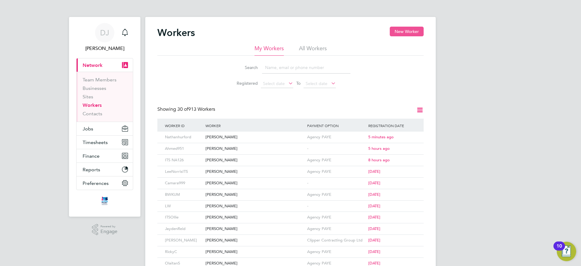
click at [403, 34] on button "New Worker" at bounding box center [407, 32] width 34 height 10
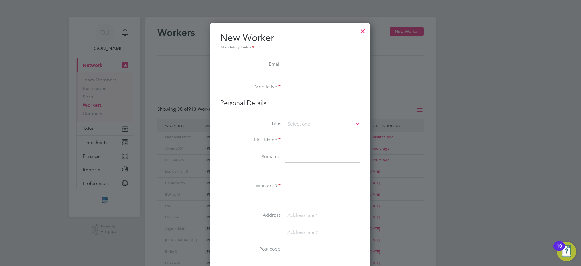
paste input "mailto:markwallace2K19@gmail.com"
drag, startPoint x: 293, startPoint y: 62, endPoint x: 250, endPoint y: 66, distance: 43.1
click at [250, 66] on li "Email mailto:markwallace2K19@gmail.com" at bounding box center [290, 67] width 140 height 17
type input "markwallace2K19@gmail.com"
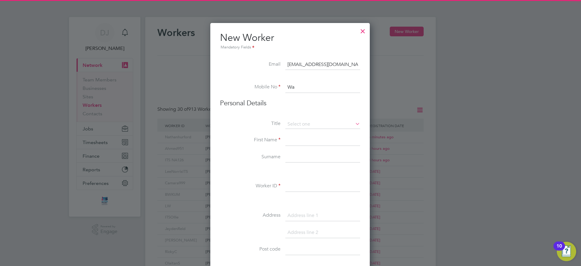
type input "W"
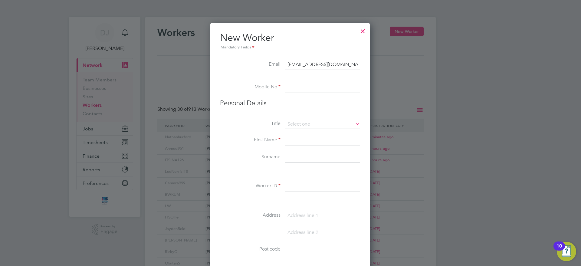
paste input "07852344732"
type input "07852344732"
click at [296, 134] on li "Mr" at bounding box center [322, 133] width 75 height 8
type input "Mr"
click at [289, 136] on input at bounding box center [322, 140] width 75 height 11
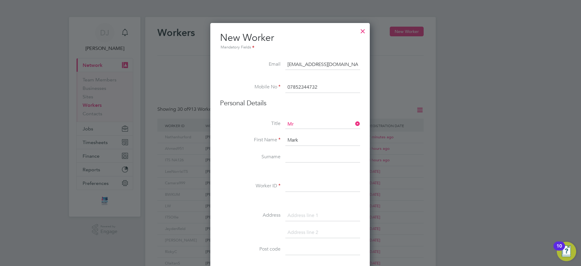
type input "Mark"
type input "Wallace"
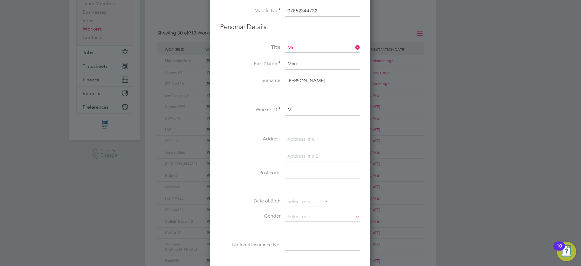
scroll to position [92, 0]
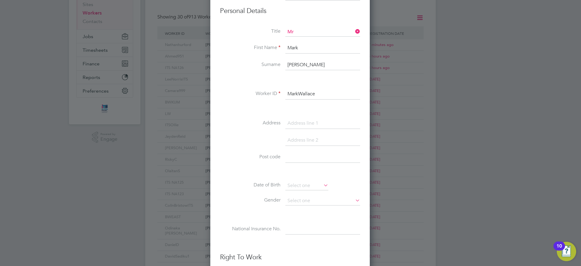
type input "MarkWallace"
click at [319, 126] on input at bounding box center [322, 123] width 75 height 11
paste input "HAVELOCK ROAD"
type input "24 HAVELOCK ROAD"
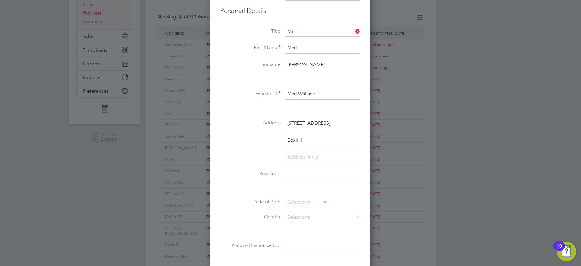
type input "Bexhill"
paste input "TN40 2BZ"
type input "TN40 2BZ"
click at [290, 161] on li at bounding box center [290, 160] width 140 height 17
click at [290, 161] on input at bounding box center [322, 157] width 75 height 11
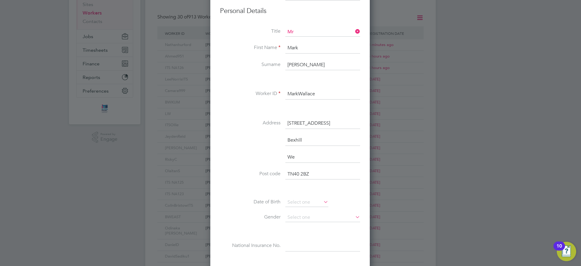
type input "W"
type input "East Sussex"
click at [291, 202] on input at bounding box center [306, 202] width 43 height 9
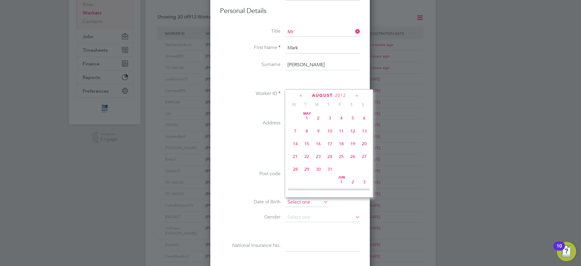
scroll to position [223, 0]
click at [292, 200] on input at bounding box center [306, 202] width 43 height 9
drag, startPoint x: 292, startPoint y: 200, endPoint x: 301, endPoint y: 208, distance: 11.6
click at [301, 208] on li "Date of Birth" at bounding box center [290, 205] width 140 height 15
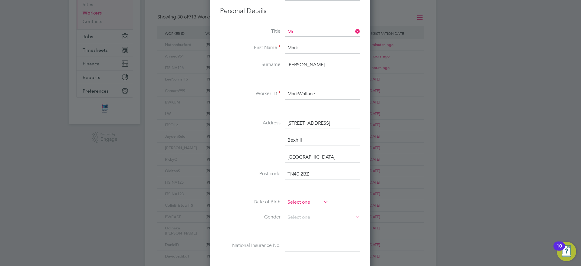
click at [300, 203] on input at bounding box center [306, 202] width 43 height 9
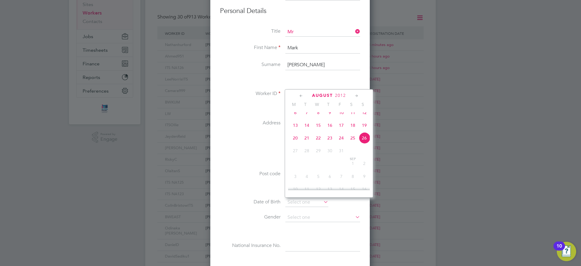
click at [341, 96] on span "2012" at bounding box center [340, 95] width 11 height 5
drag, startPoint x: 324, startPoint y: 130, endPoint x: 321, endPoint y: 164, distance: 34.6
click at [321, 164] on div "1907 1908 1909 1910 1911 1912 1913 1914 1915 1916 1917 1918 1919 1920 1921 1922…" at bounding box center [332, 150] width 89 height 77
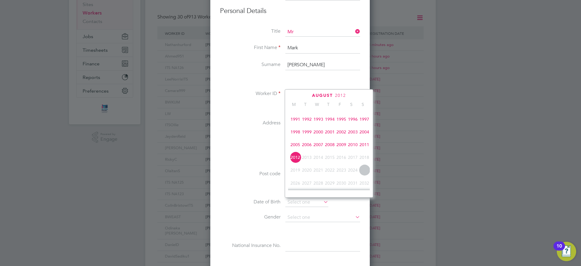
scroll to position [143, 0]
click at [364, 119] on span "1990" at bounding box center [363, 115] width 11 height 11
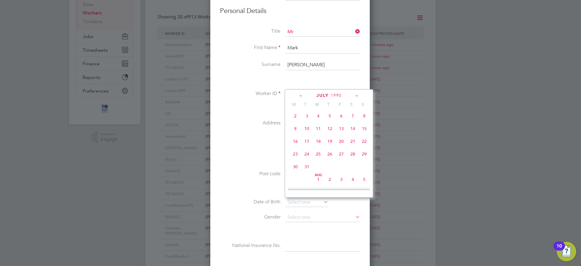
click at [353, 93] on div "July 1990" at bounding box center [329, 96] width 82 height 6
click at [355, 95] on icon at bounding box center [357, 96] width 6 height 7
click at [301, 96] on icon at bounding box center [301, 96] width 6 height 7
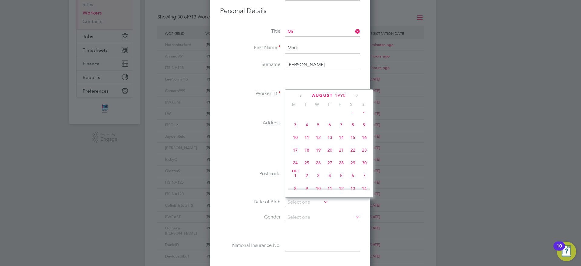
scroll to position [209, 0]
click at [354, 96] on icon at bounding box center [357, 96] width 6 height 7
click at [316, 167] on span "31" at bounding box center [317, 160] width 11 height 11
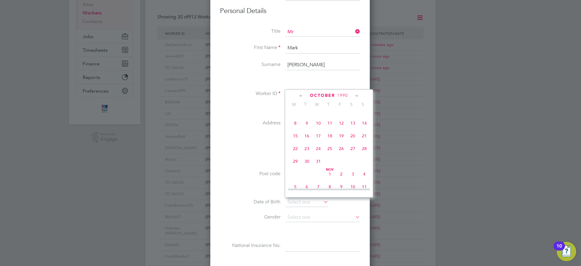
type input "31 Oct 1990"
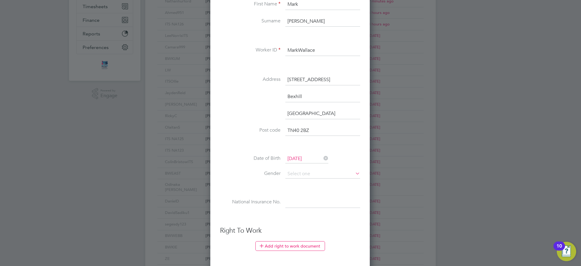
scroll to position [136, 0]
click at [306, 175] on input at bounding box center [322, 173] width 75 height 9
click at [312, 184] on li "Male" at bounding box center [322, 182] width 75 height 8
type input "Male"
click at [301, 202] on input at bounding box center [322, 201] width 75 height 11
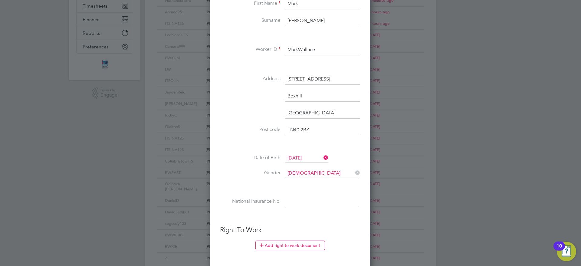
paste input "JG726503D"
type input "JG 72 65 03 D"
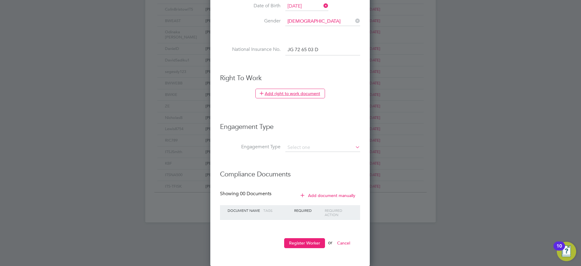
scroll to position [289, 0]
click at [304, 145] on input at bounding box center [322, 147] width 75 height 8
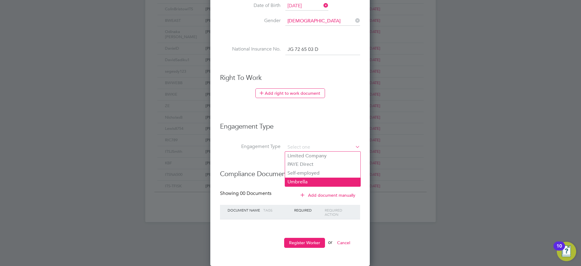
click at [299, 180] on li "Umbrella" at bounding box center [322, 182] width 75 height 9
type input "Umbrella"
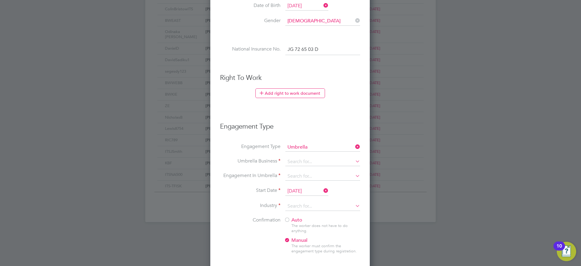
scroll to position [3, 3]
click at [299, 149] on input at bounding box center [322, 147] width 75 height 8
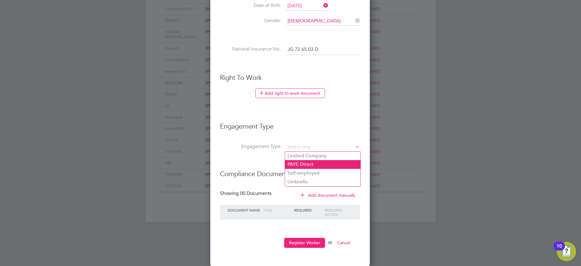
click at [301, 165] on li "PAYE Direct" at bounding box center [322, 164] width 75 height 9
type input "PAYE Direct"
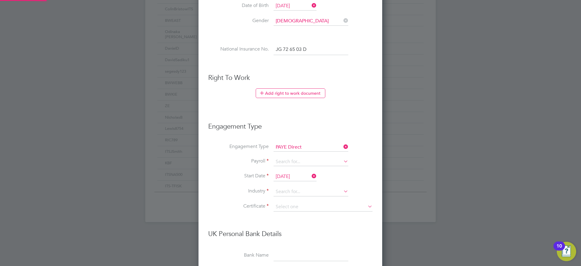
scroll to position [709, 184]
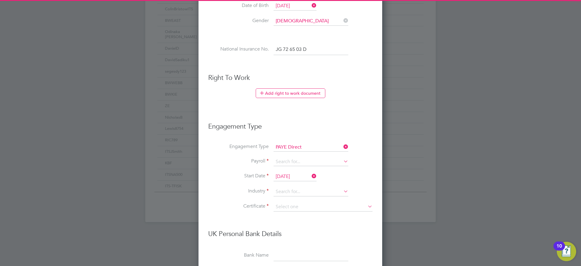
click at [297, 166] on li "Payroll" at bounding box center [290, 165] width 164 height 15
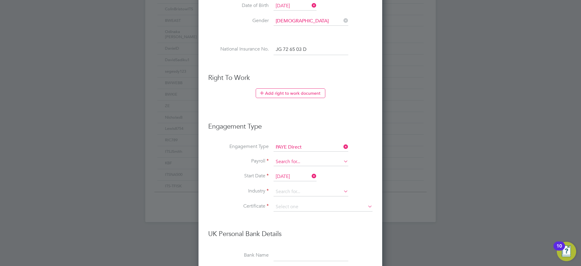
click at [297, 161] on input at bounding box center [310, 162] width 75 height 8
click at [300, 172] on li "Agency PAYE" at bounding box center [310, 170] width 75 height 9
type input "Agency PAYE"
click at [291, 190] on input at bounding box center [310, 191] width 75 height 9
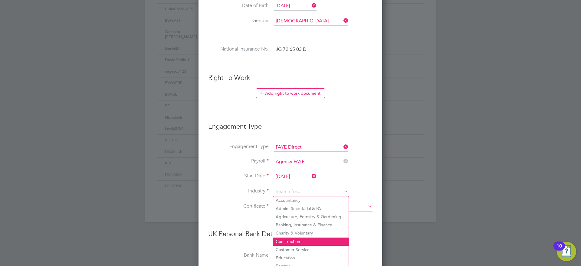
click at [291, 237] on li "Construction" at bounding box center [310, 241] width 75 height 8
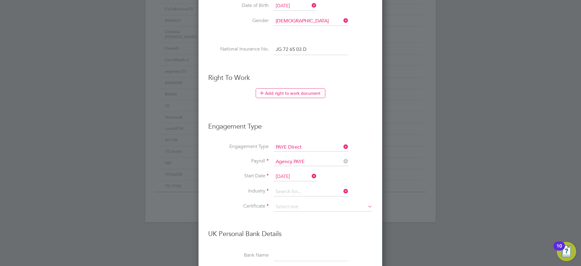
type input "Construction"
click at [296, 207] on input at bounding box center [322, 206] width 99 height 9
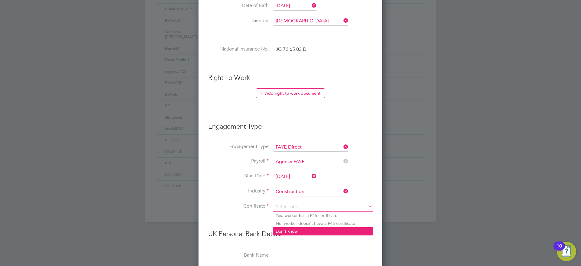
click at [297, 229] on li "Don't know" at bounding box center [323, 231] width 100 height 8
type input "Don't know"
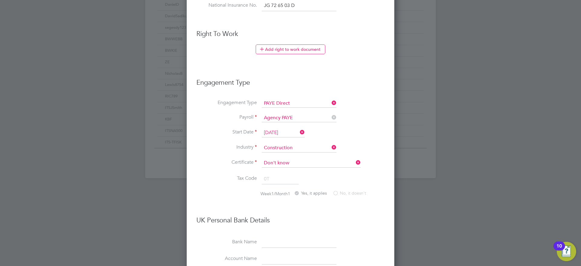
scroll to position [350, 0]
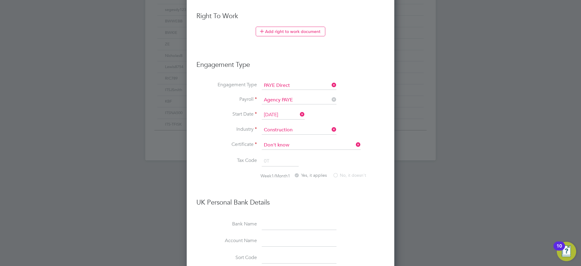
click at [281, 113] on input "[DATE]" at bounding box center [283, 114] width 43 height 9
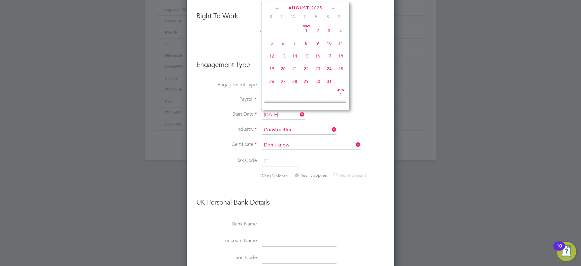
scroll to position [236, 0]
click at [284, 56] on span "26" at bounding box center [282, 49] width 11 height 11
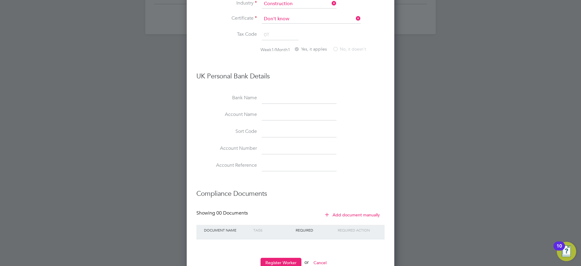
scroll to position [496, 0]
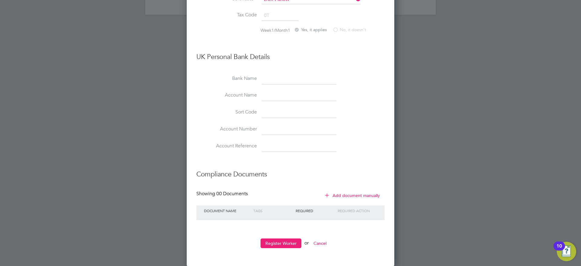
click at [274, 241] on button "Register Worker" at bounding box center [280, 243] width 41 height 10
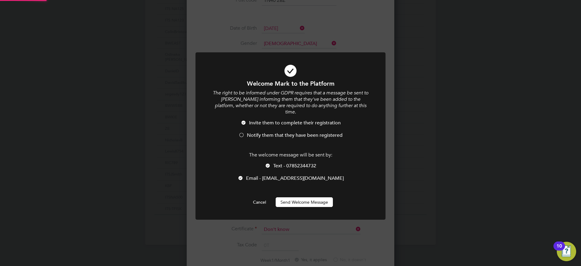
scroll to position [0, 0]
click at [294, 197] on button "Send Welcome Message" at bounding box center [304, 202] width 57 height 10
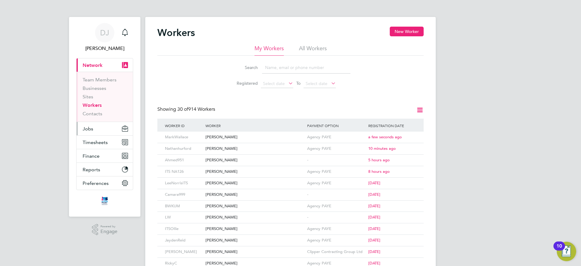
click at [95, 131] on button "Jobs" at bounding box center [105, 128] width 56 height 13
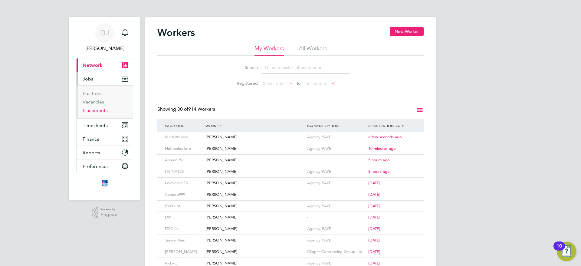
click at [96, 108] on link "Placements" at bounding box center [95, 110] width 25 height 6
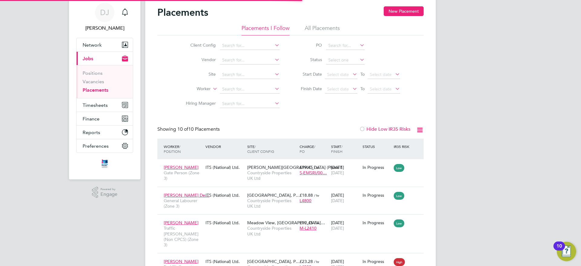
scroll to position [3, 3]
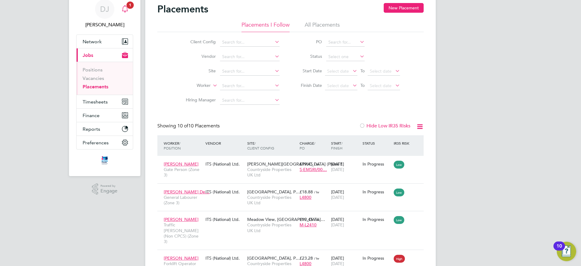
click at [128, 4] on span "1" at bounding box center [129, 5] width 7 height 7
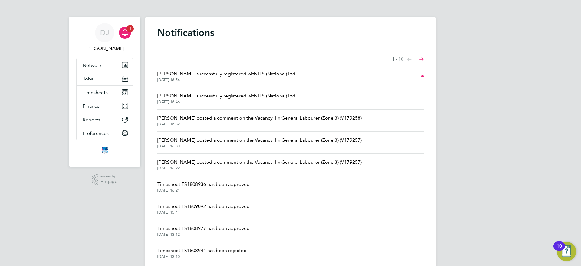
click at [215, 142] on span "Tom Green posted a comment on the Vacancy 1 x General Labourer (Zone 3) (V17925…" at bounding box center [259, 139] width 204 height 7
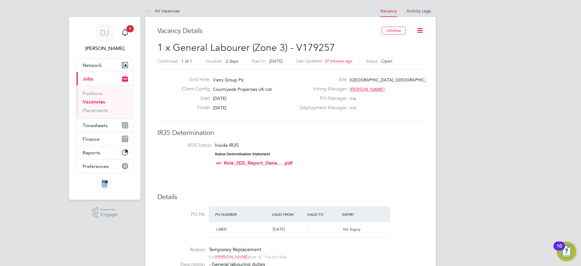
click at [99, 102] on link "Vacancies" at bounding box center [94, 102] width 22 height 6
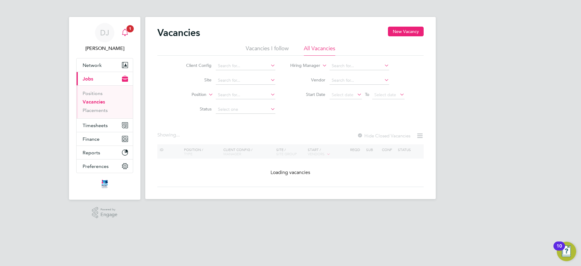
click at [128, 32] on icon "Main navigation" at bounding box center [124, 32] width 7 height 7
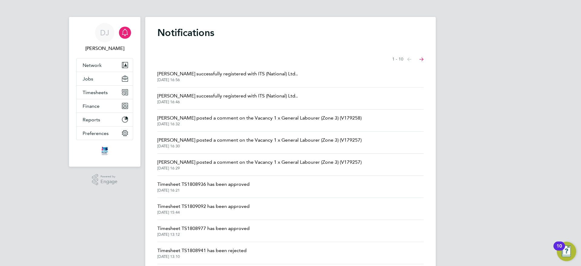
click at [250, 119] on span "Tom Green posted a comment on the Vacancy 1 x General Labourer (Zone 3) (V17925…" at bounding box center [259, 117] width 204 height 7
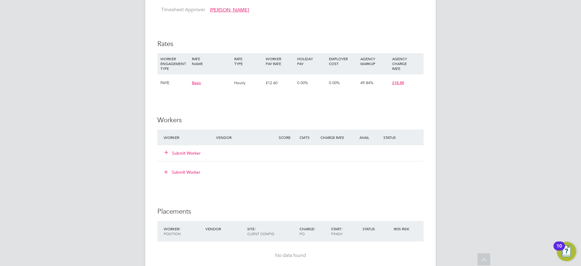
click at [191, 150] on button "Submit Worker" at bounding box center [183, 153] width 36 height 6
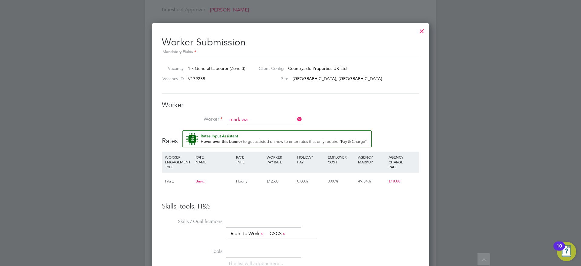
click at [267, 146] on li "Mark Wa llace (MarkWallace)" at bounding box center [264, 145] width 75 height 8
type input "Mark Wallace (MarkWallace)"
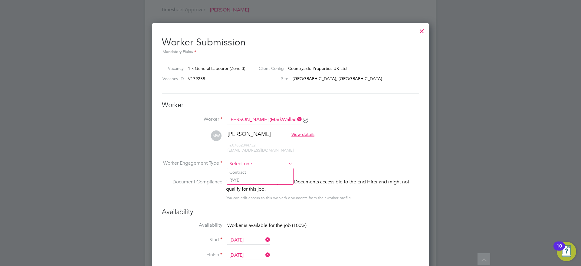
click at [253, 166] on input at bounding box center [260, 163] width 66 height 9
click at [246, 184] on ul "Contract PAYE" at bounding box center [260, 176] width 67 height 16
click at [246, 164] on input at bounding box center [260, 163] width 66 height 9
click at [241, 179] on li "PAYE" at bounding box center [260, 180] width 66 height 8
type input "PAYE"
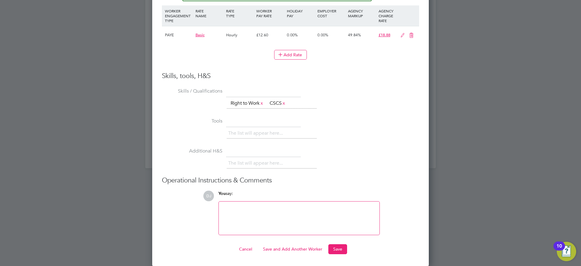
click at [337, 256] on div "Worker Submission Mandatory Fields Vacancy 1 x General Labourer (Zone 3) Client…" at bounding box center [290, 3] width 276 height 525
click at [337, 250] on button "Save" at bounding box center [337, 249] width 19 height 10
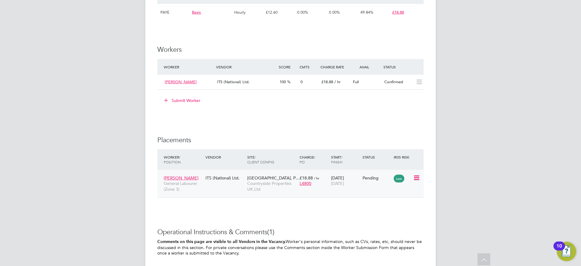
click at [385, 181] on div "Pending" at bounding box center [376, 177] width 31 height 11
click at [416, 175] on icon at bounding box center [416, 177] width 6 height 7
click at [384, 218] on li "Start" at bounding box center [397, 215] width 43 height 8
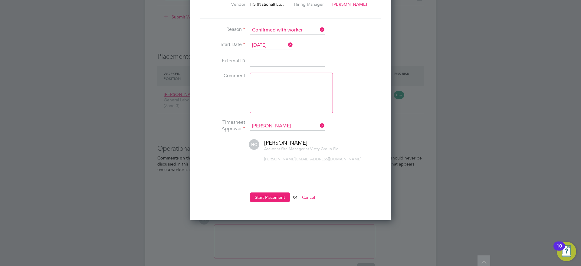
scroll to position [538, 0]
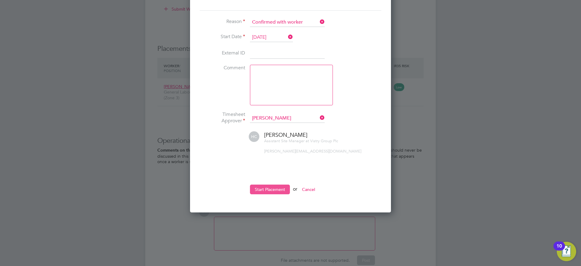
click at [267, 189] on button "Start Placement" at bounding box center [270, 190] width 40 height 10
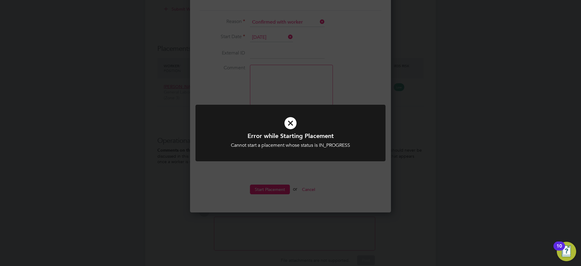
click at [421, 174] on div "Error while Starting Placement Cannot start a placement whose status is IN_PROG…" at bounding box center [290, 133] width 581 height 266
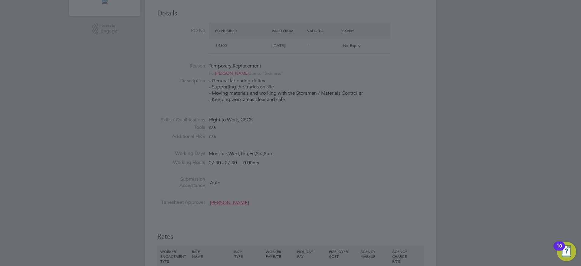
scroll to position [168, 0]
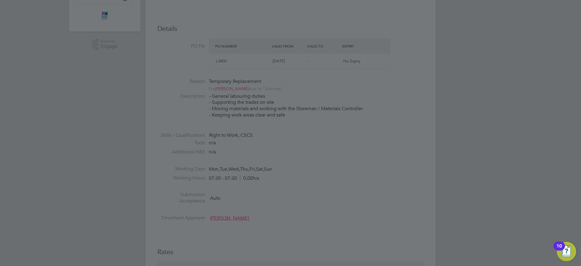
click at [374, 109] on div at bounding box center [290, 133] width 581 height 266
drag, startPoint x: 351, startPoint y: 195, endPoint x: 345, endPoint y: 195, distance: 5.7
drag, startPoint x: 345, startPoint y: 195, endPoint x: 312, endPoint y: 184, distance: 34.8
click at [312, 184] on div at bounding box center [290, 133] width 581 height 266
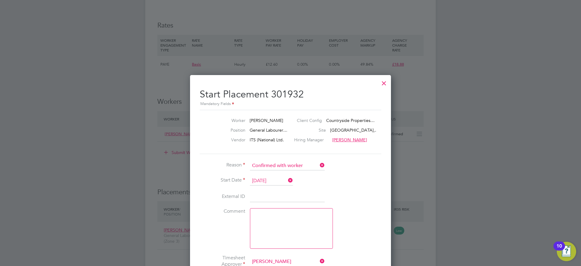
click at [382, 86] on div at bounding box center [383, 81] width 11 height 11
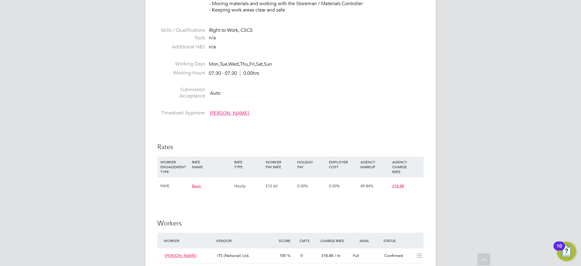
scroll to position [0, 0]
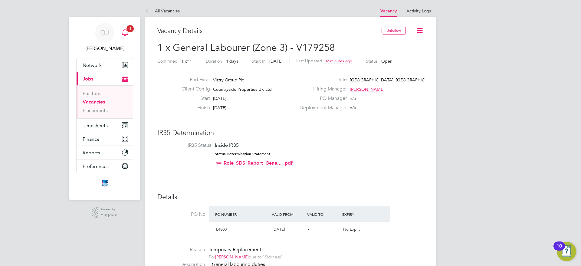
click at [126, 30] on icon "Main navigation" at bounding box center [125, 32] width 6 height 6
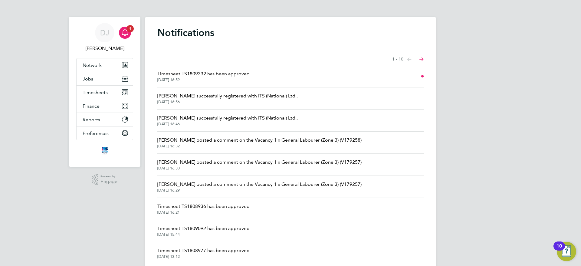
click at [226, 76] on span "Timesheet TS1809332 has been approved" at bounding box center [203, 73] width 92 height 7
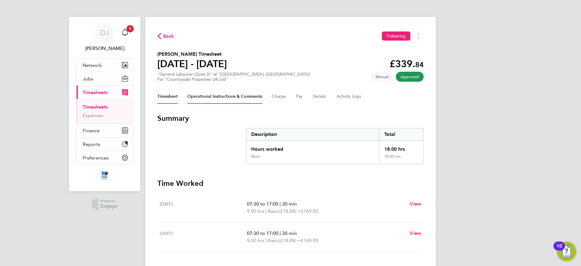
click at [210, 98] on Comments-tab "Operational Instructions & Comments" at bounding box center [224, 96] width 75 height 15
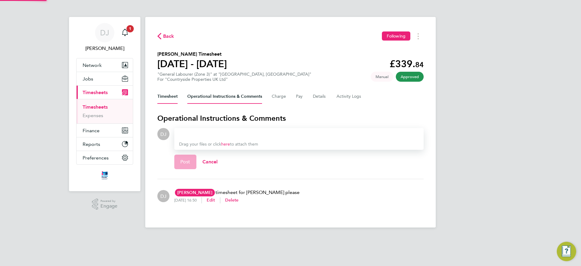
click at [171, 100] on button "Timesheet" at bounding box center [167, 96] width 20 height 15
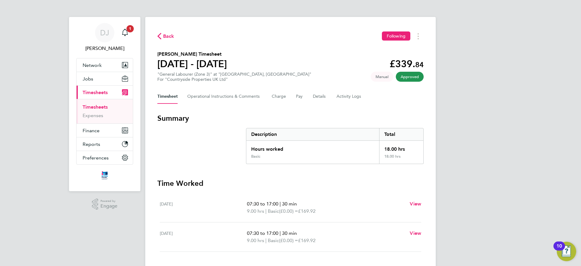
click at [164, 42] on div "Back Following Nathan Hurford's Timesheet 18 - 24 Aug 2025 £339. 84 "General La…" at bounding box center [290, 156] width 290 height 278
click at [162, 39] on button "Back" at bounding box center [165, 36] width 17 height 8
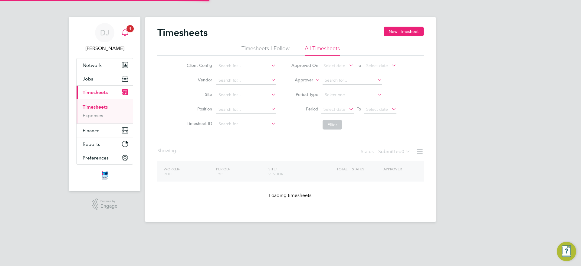
click at [127, 32] on icon "Main navigation" at bounding box center [124, 32] width 7 height 7
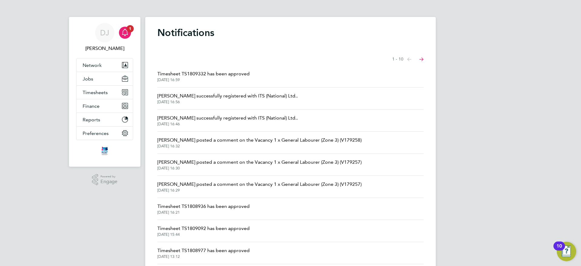
click at [205, 77] on span "Timesheet TS1809332 has been approved" at bounding box center [203, 73] width 92 height 7
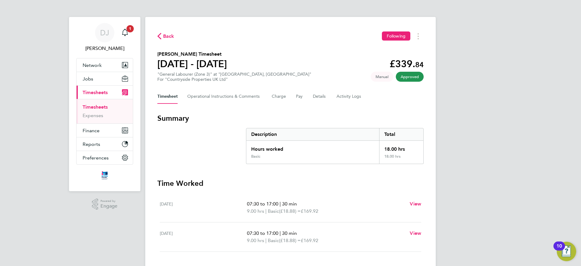
click at [158, 37] on icon "button" at bounding box center [159, 36] width 4 height 6
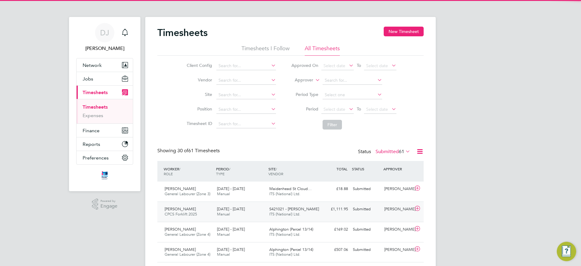
scroll to position [15, 53]
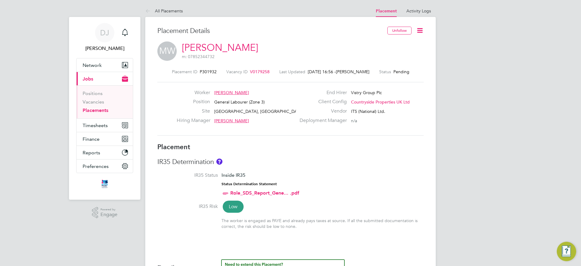
click at [416, 33] on icon at bounding box center [420, 31] width 8 height 8
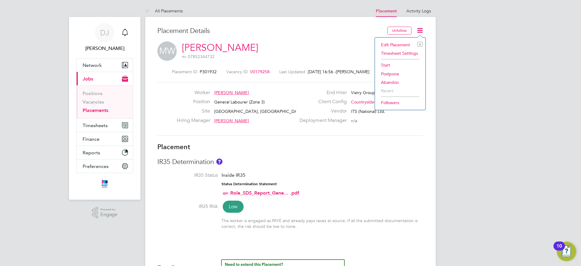
click at [393, 67] on li "Start" at bounding box center [400, 65] width 44 height 8
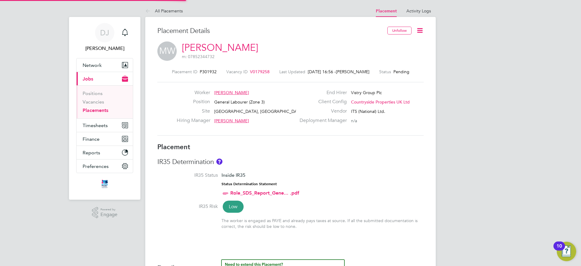
scroll to position [3, 3]
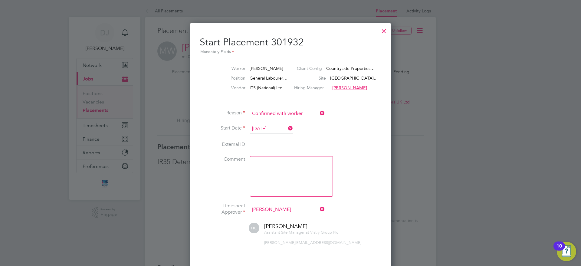
click at [277, 127] on input "[DATE]" at bounding box center [271, 128] width 43 height 9
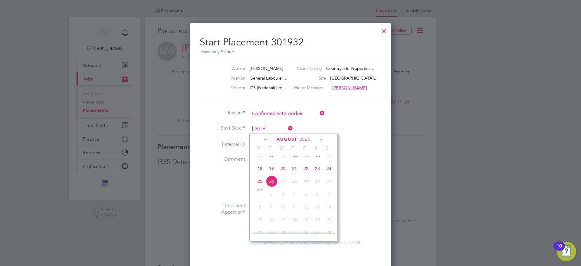
click at [272, 186] on span "26" at bounding box center [271, 180] width 11 height 11
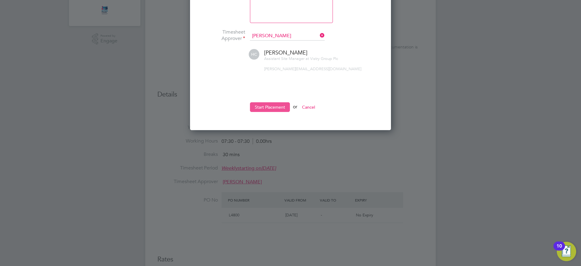
click at [273, 104] on button "Start Placement" at bounding box center [270, 107] width 40 height 10
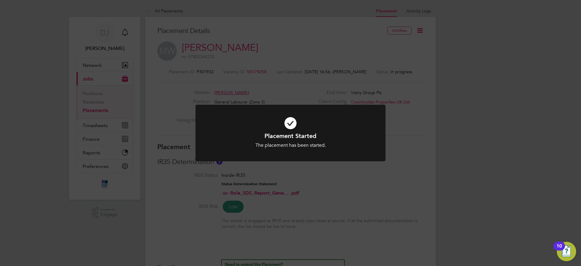
click at [161, 120] on div "Placement Started The placement has been started. Cancel Okay" at bounding box center [290, 133] width 581 height 266
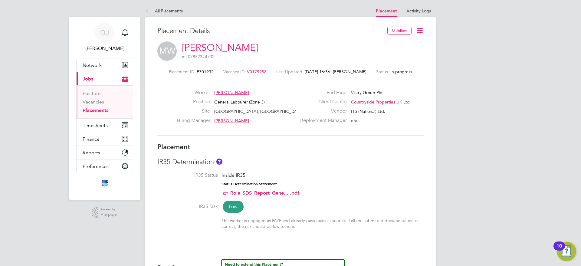
click at [95, 109] on link "Placements" at bounding box center [96, 110] width 26 height 6
